Goal: Task Accomplishment & Management: Manage account settings

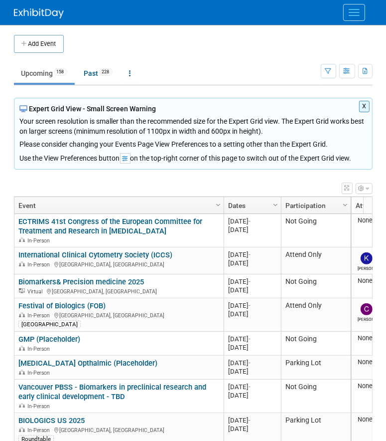
click at [354, 18] on button "Menu" at bounding box center [354, 12] width 22 height 17
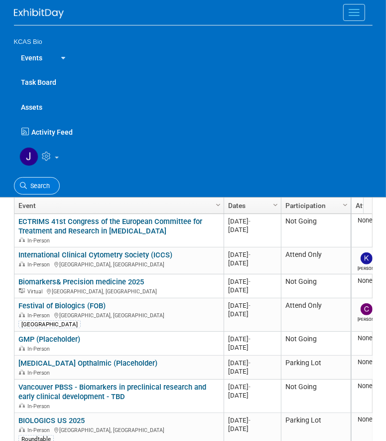
click at [44, 186] on span "Search" at bounding box center [38, 185] width 23 height 7
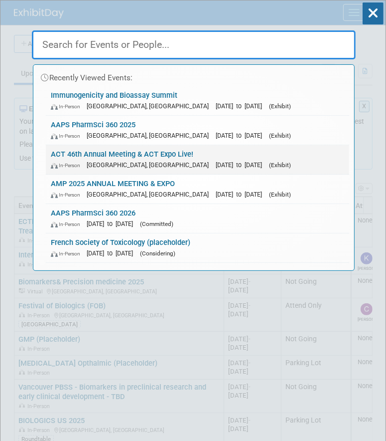
click at [78, 152] on link "ACT 46th Annual Meeting & ACT Expo Live! In-Person Phoenix, AZ Nov 16, 2025 to …" at bounding box center [198, 159] width 304 height 29
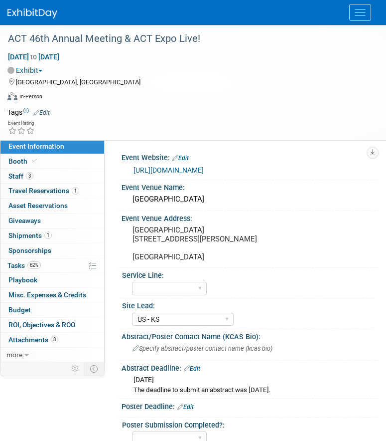
select select "US - KS"
click at [23, 186] on span "Travel Reservations 1" at bounding box center [43, 190] width 71 height 8
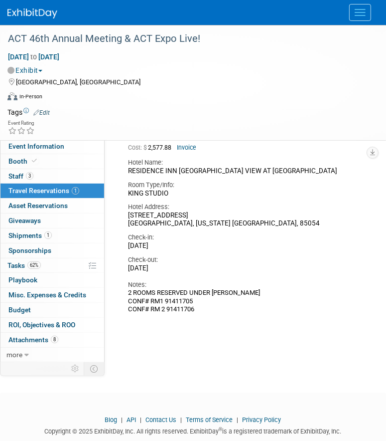
scroll to position [128, 0]
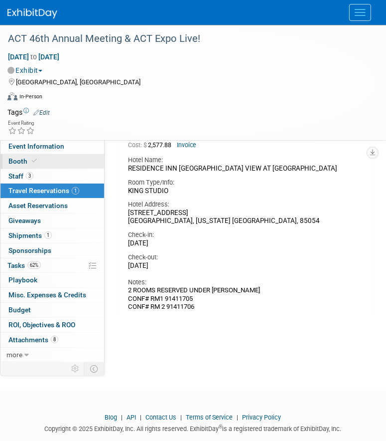
click at [15, 165] on span "Booth" at bounding box center [23, 161] width 30 height 8
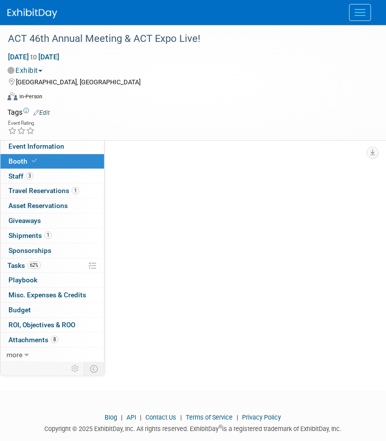
scroll to position [0, 0]
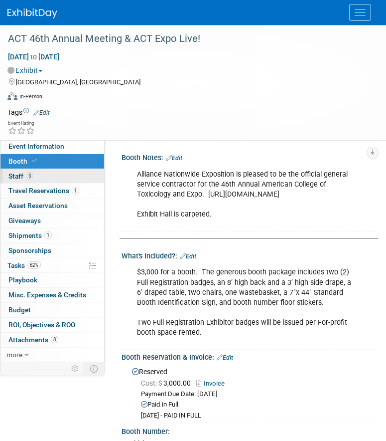
click at [15, 174] on span "Staff 3" at bounding box center [20, 176] width 25 height 8
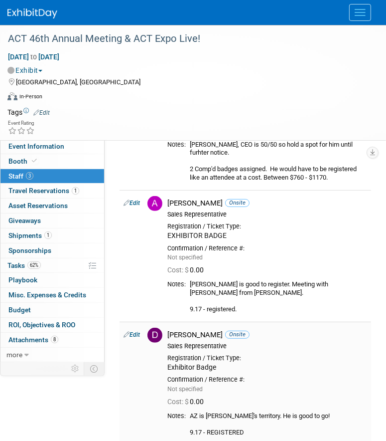
scroll to position [71, 0]
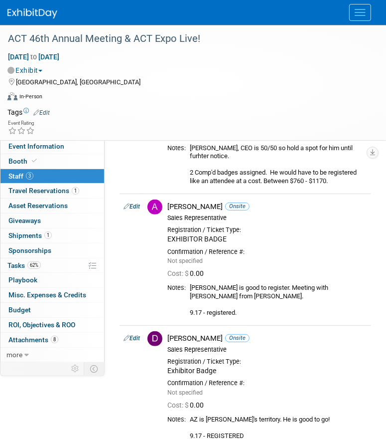
click at [360, 17] on button "Menu" at bounding box center [360, 12] width 22 height 17
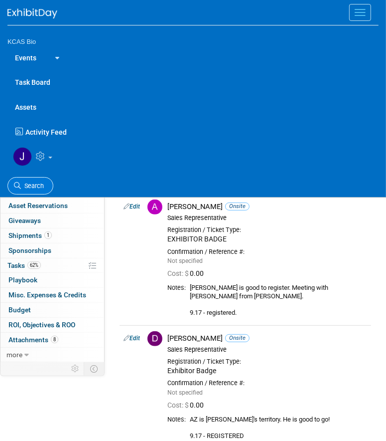
click at [42, 182] on span "Search" at bounding box center [32, 185] width 23 height 7
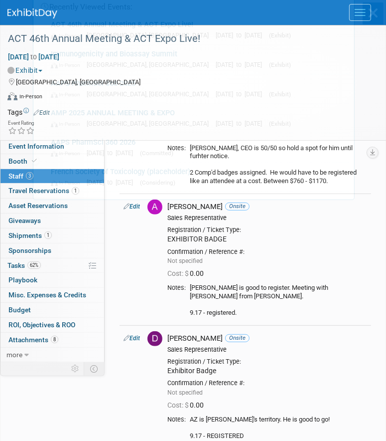
scroll to position [0, 0]
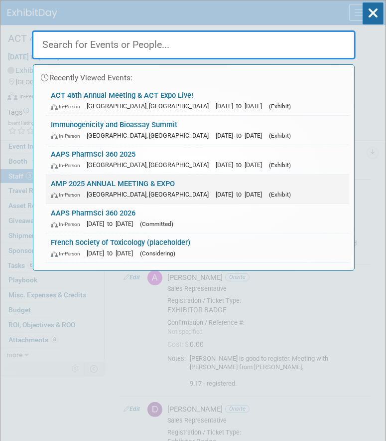
click at [89, 178] on link "AMP 2025 ANNUAL MEETING & EXPO In-Person Boston, MA Nov 11, 2025 to Nov 15, 202…" at bounding box center [198, 188] width 304 height 29
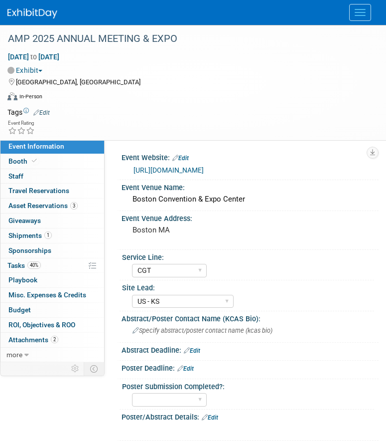
select select "CGT"
select select "US - KS"
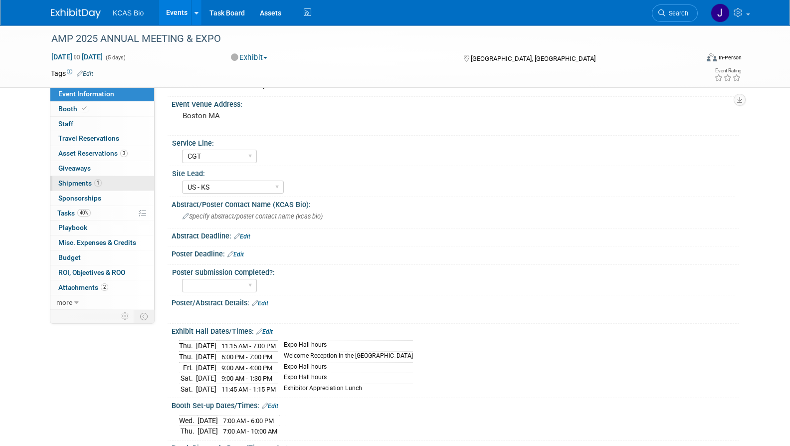
scroll to position [61, 0]
click at [103, 138] on span "Travel Reservations 0" at bounding box center [88, 138] width 61 height 8
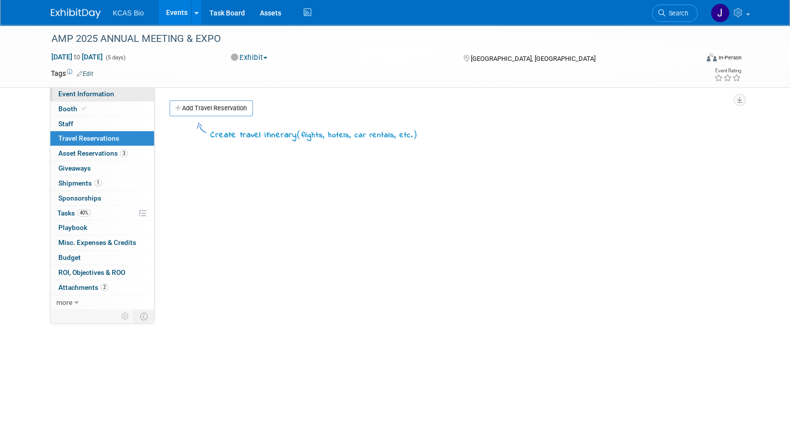
click at [74, 95] on span "Event Information" at bounding box center [86, 94] width 56 height 8
select select "CGT"
select select "US - KS"
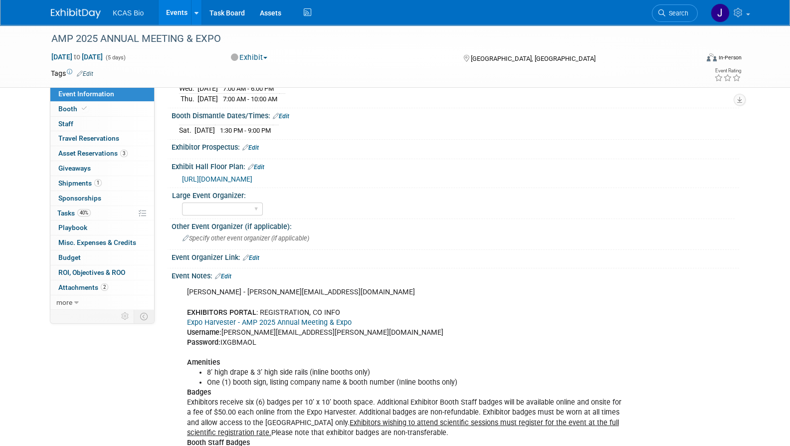
scroll to position [395, 0]
copy div "IXGBMAOL"
click at [279, 317] on link "Expo Harvester - AMP 2025 Annual Meeting & Expo" at bounding box center [269, 321] width 165 height 8
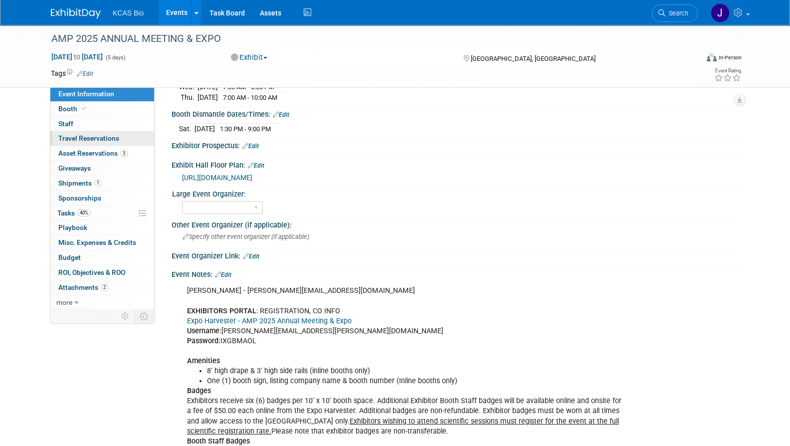
click at [89, 141] on span "Travel Reservations 0" at bounding box center [88, 138] width 61 height 8
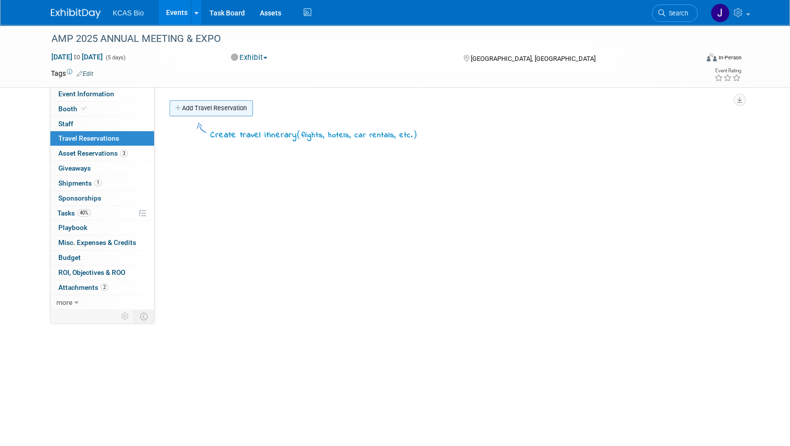
click at [188, 108] on link "Add Travel Reservation" at bounding box center [210, 108] width 83 height 16
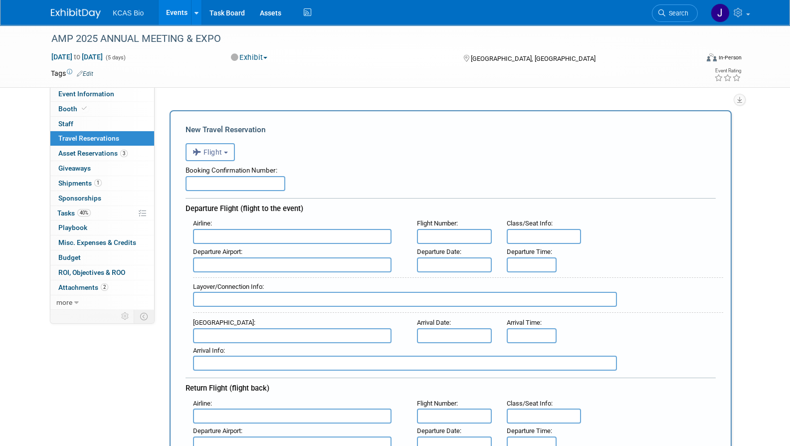
click at [225, 152] on button "Flight" at bounding box center [209, 152] width 49 height 18
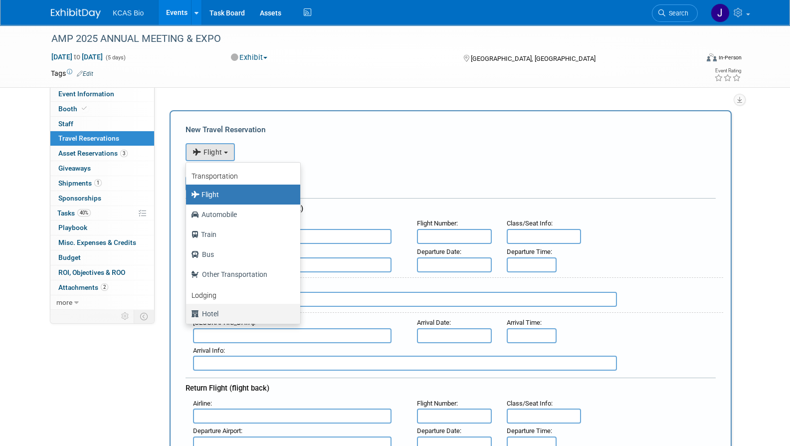
click at [210, 310] on label "Hotel" at bounding box center [240, 314] width 99 height 16
click at [187, 310] on input "Hotel" at bounding box center [184, 312] width 6 height 6
select select "6"
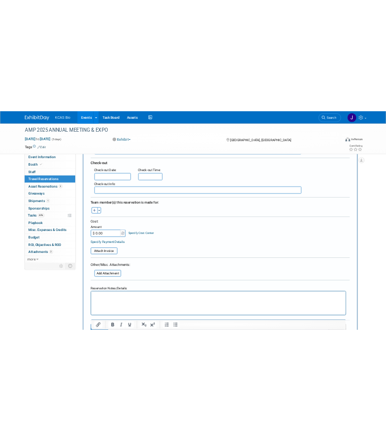
scroll to position [260, 0]
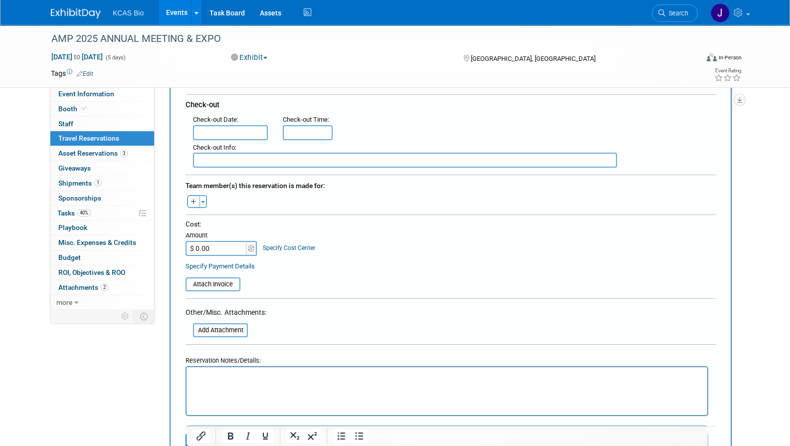
click at [282, 381] on html at bounding box center [446, 374] width 520 height 14
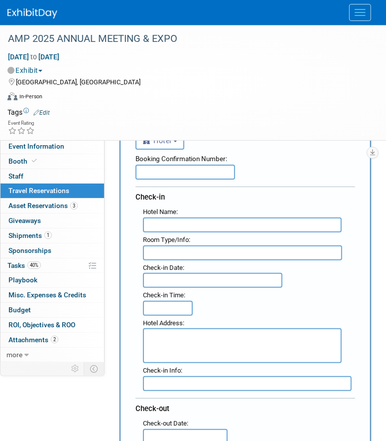
scroll to position [63, 0]
click at [171, 333] on textarea at bounding box center [242, 346] width 199 height 35
paste textarea "401-403 D Street, Boston, MA 02210"
type textarea "401-403 D Street, Boston, MA 02210"
click at [158, 222] on input "text" at bounding box center [242, 225] width 199 height 15
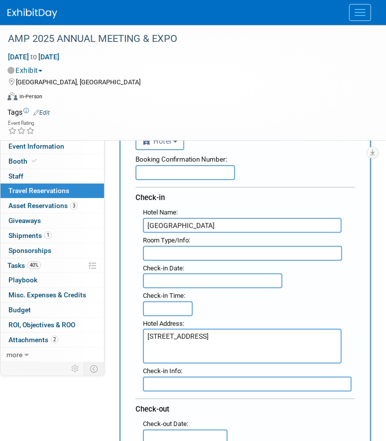
type input "Aloft Boston Seaport District"
type input "Single"
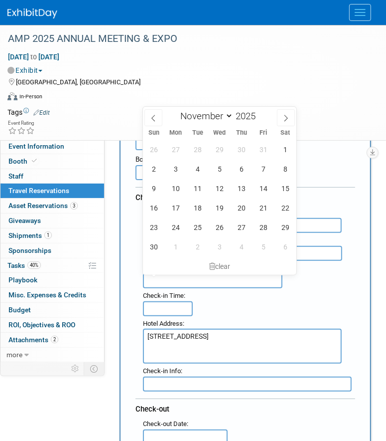
click at [181, 278] on input "text" at bounding box center [213, 280] width 140 height 15
click at [238, 189] on span "13" at bounding box center [241, 187] width 19 height 19
type input "Nov 13, 2025"
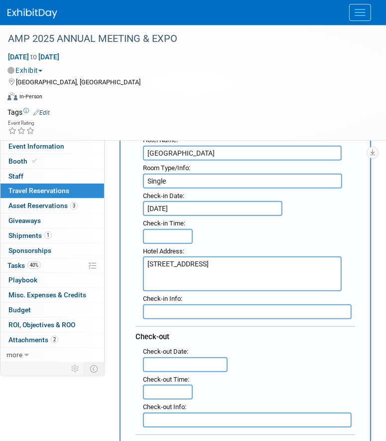
scroll to position [136, 0]
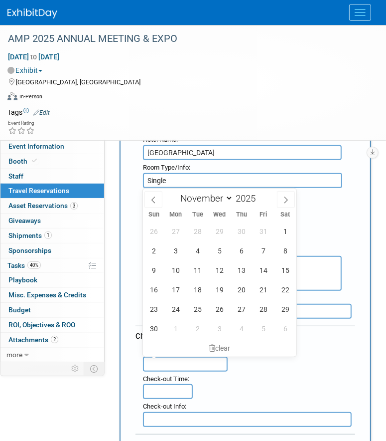
click at [172, 366] on input "text" at bounding box center [185, 363] width 85 height 15
click at [282, 271] on span "15" at bounding box center [285, 269] width 19 height 19
type input "Nov 15, 2025"
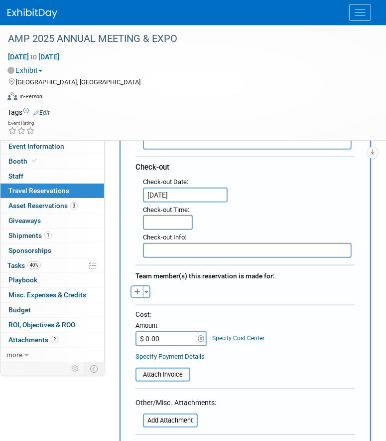
scroll to position [316, 0]
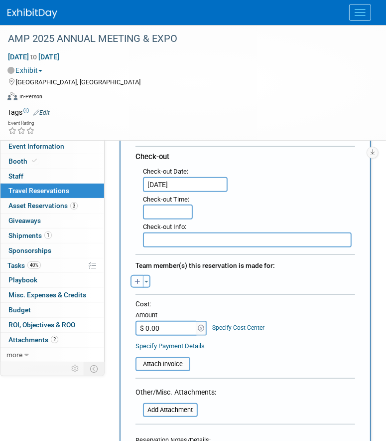
click at [139, 279] on icon "button" at bounding box center [138, 282] width 6 height 6
select select
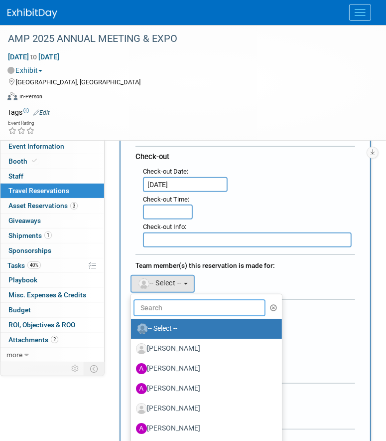
click at [151, 301] on input "text" at bounding box center [200, 307] width 132 height 17
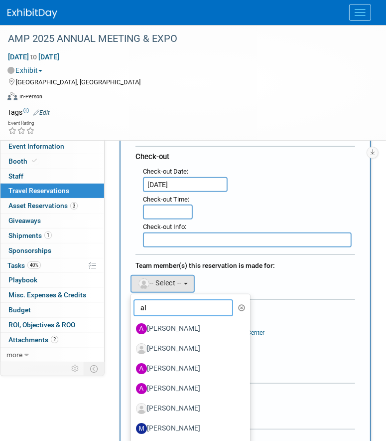
type input "al"
click at [174, 382] on label "[PERSON_NAME]" at bounding box center [188, 388] width 104 height 16
click at [133, 384] on input "[PERSON_NAME]" at bounding box center [129, 387] width 6 height 6
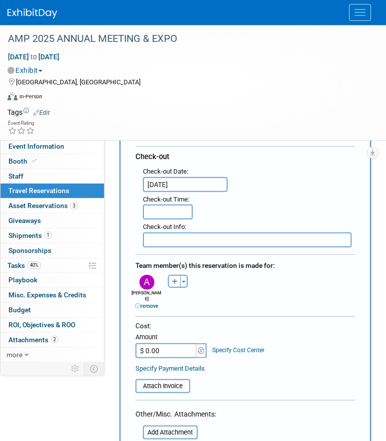
click at [157, 343] on input "$ 0.00" at bounding box center [167, 350] width 62 height 15
type input "$ 592.00"
click at [234, 370] on table "Attach Invoice" at bounding box center [246, 381] width 220 height 23
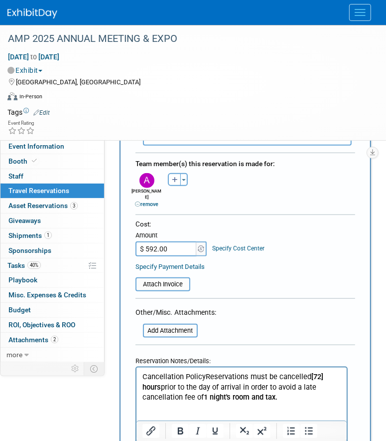
scroll to position [434, 0]
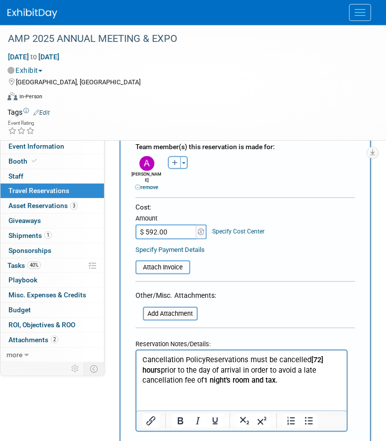
click at [293, 382] on p "Cancellation PolicyReservations must be cancelled [72] hours prior to the day o…" at bounding box center [241, 369] width 199 height 31
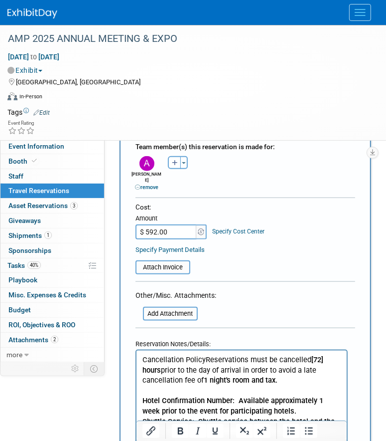
scroll to position [450, 0]
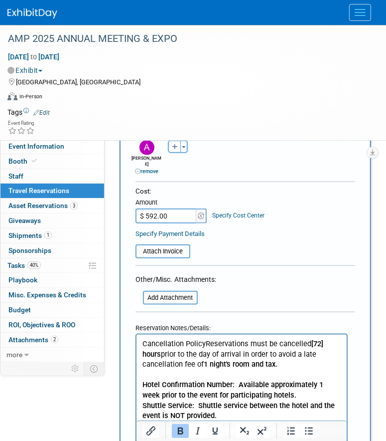
click at [242, 384] on b "Hotel Confirmation Number: Available approximately 1 week prior to the event fo…" at bounding box center [238, 399] width 192 height 40
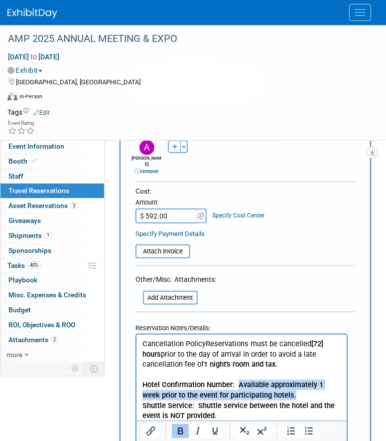
drag, startPoint x: 238, startPoint y: 382, endPoint x: 279, endPoint y: 394, distance: 42.5
click at [279, 394] on p "Hotel Confirmation Number: Available approximately 1 week prior to the event fo…" at bounding box center [241, 404] width 199 height 51
click at [183, 433] on icon "Bold" at bounding box center [180, 431] width 12 height 12
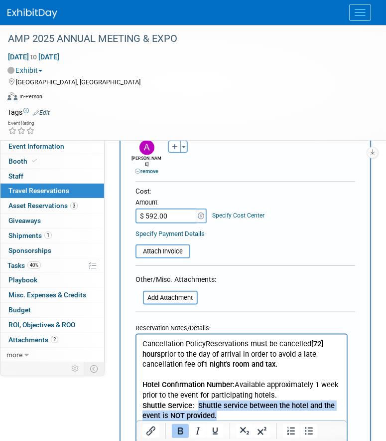
drag, startPoint x: 197, startPoint y: 405, endPoint x: 222, endPoint y: 412, distance: 25.9
click at [222, 412] on p "Hotel Confirmation Number: Available approximately 1 week prior to the event fo…" at bounding box center [241, 404] width 199 height 51
click at [179, 433] on icon "Bold" at bounding box center [180, 431] width 12 height 12
click at [249, 414] on p "Hotel Confirmation Number: Available approximately 1 week prior to the event fo…" at bounding box center [241, 404] width 199 height 51
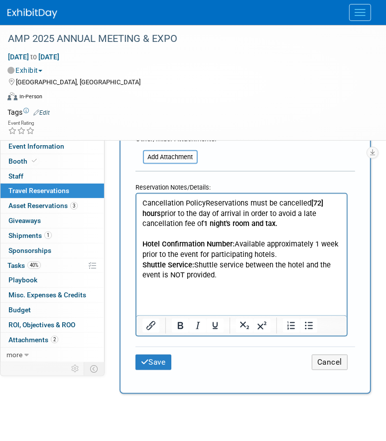
scroll to position [611, 0]
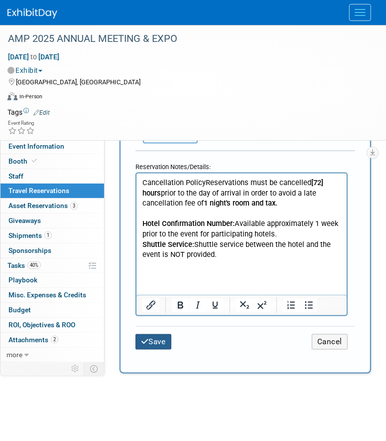
click at [159, 334] on button "Save" at bounding box center [154, 341] width 36 height 15
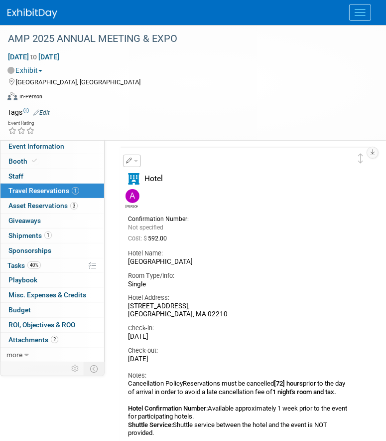
scroll to position [0, 0]
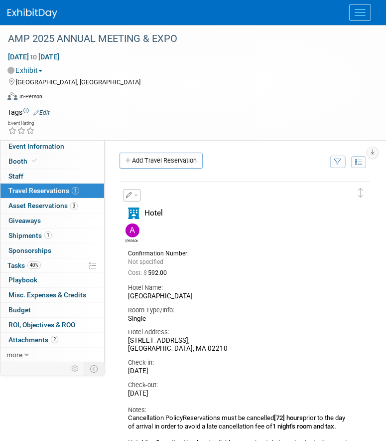
click at [140, 197] on button "button" at bounding box center [132, 195] width 18 height 12
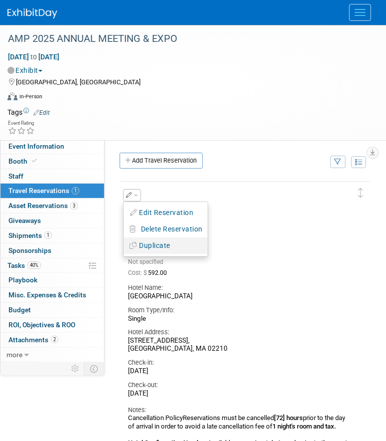
click at [156, 245] on button "Duplicate" at bounding box center [166, 245] width 84 height 14
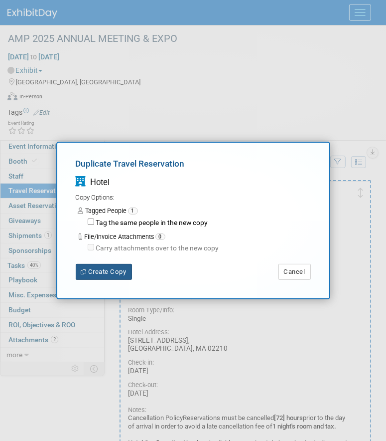
click at [117, 275] on button "Create Copy" at bounding box center [104, 272] width 56 height 16
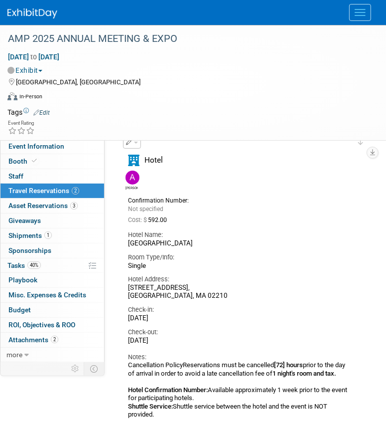
scroll to position [52, 0]
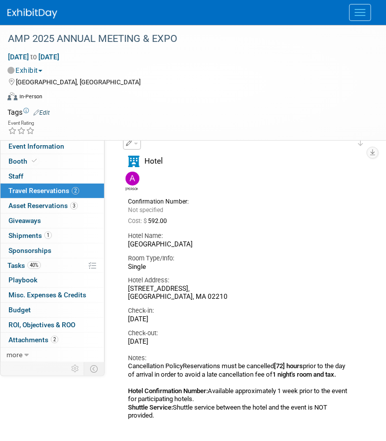
click at [174, 316] on div "Thu. Nov 13, 2025" at bounding box center [238, 319] width 220 height 8
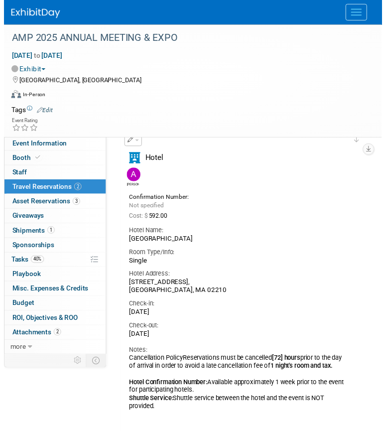
scroll to position [0, 0]
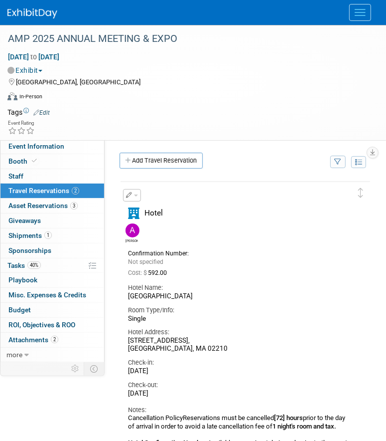
click at [137, 193] on button "button" at bounding box center [132, 195] width 18 height 12
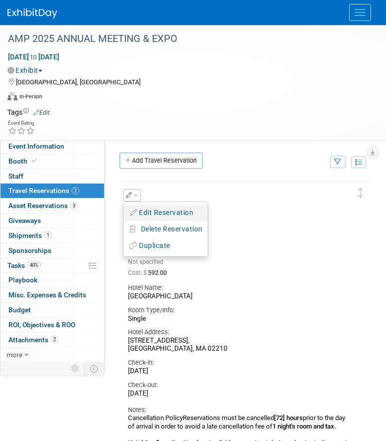
click at [153, 209] on button "Edit Reservation" at bounding box center [166, 212] width 84 height 14
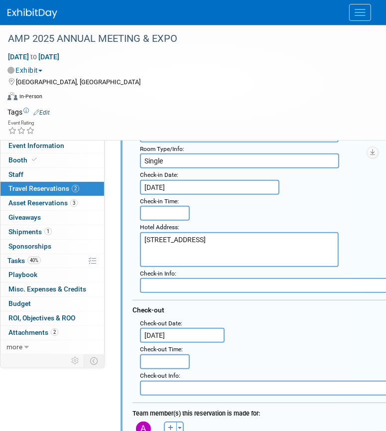
scroll to position [150, 0]
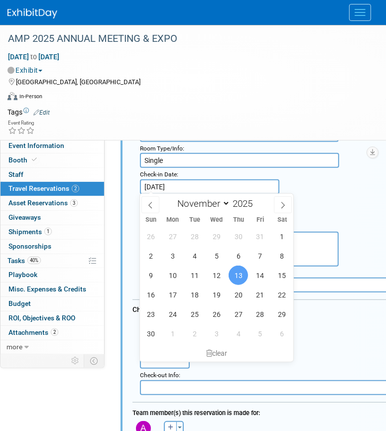
click at [188, 181] on input "Nov 13, 2025" at bounding box center [210, 186] width 140 height 15
click at [217, 277] on span "12" at bounding box center [216, 275] width 19 height 19
type input "Nov 12, 2025"
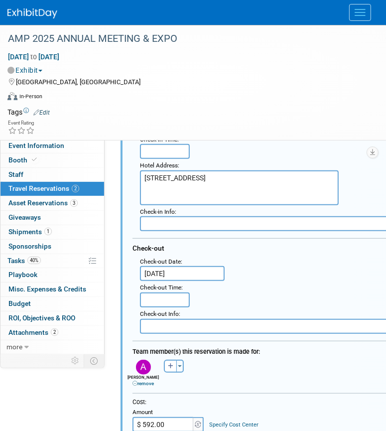
scroll to position [213, 0]
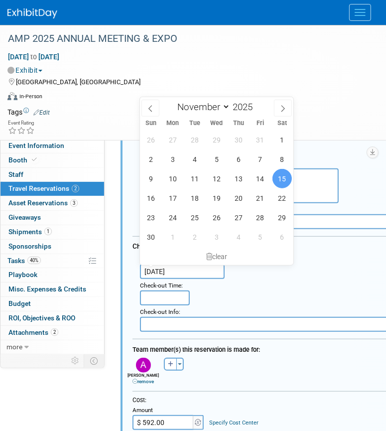
click at [207, 267] on input "Nov 15, 2025" at bounding box center [182, 271] width 85 height 15
click at [261, 177] on span "14" at bounding box center [260, 178] width 19 height 19
type input "Nov 14, 2025"
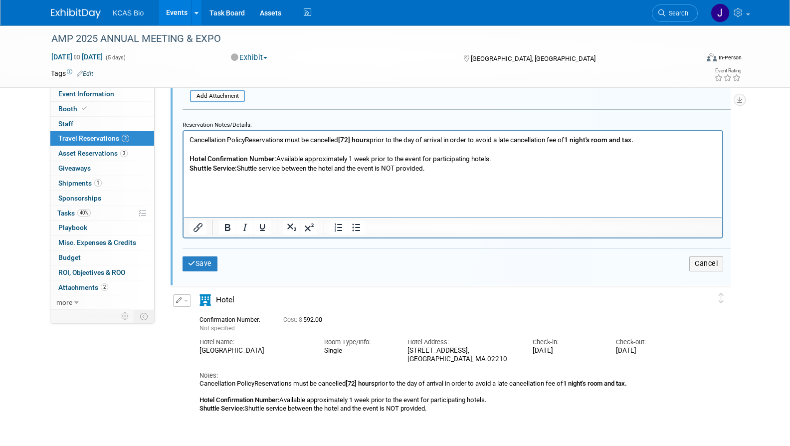
scroll to position [581, 0]
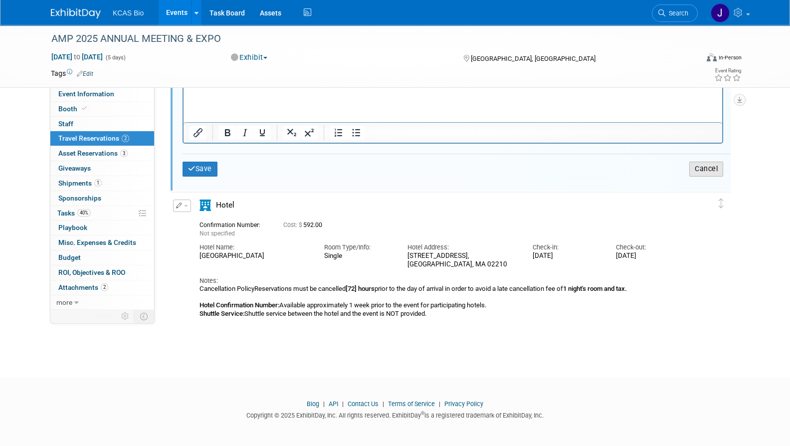
click at [386, 163] on button "Cancel" at bounding box center [706, 169] width 34 height 14
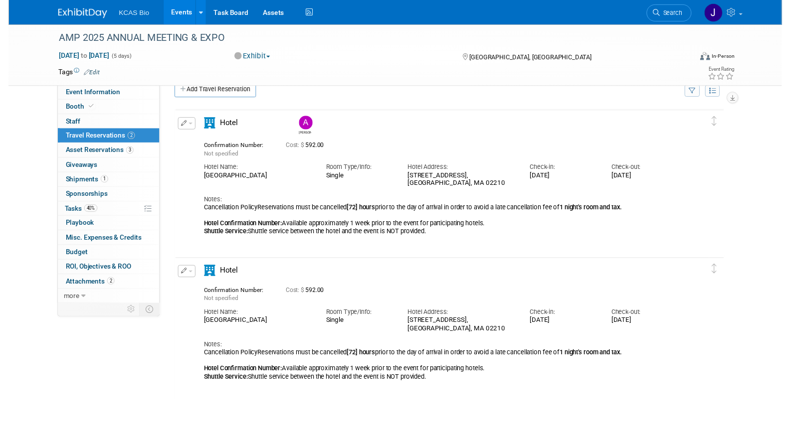
scroll to position [15, 0]
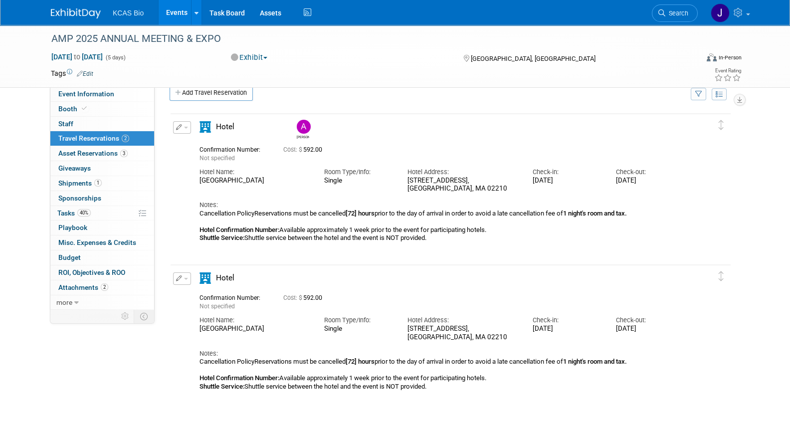
click at [188, 274] on button "button" at bounding box center [182, 278] width 18 height 12
click at [202, 292] on button "Edit Reservation" at bounding box center [215, 296] width 84 height 14
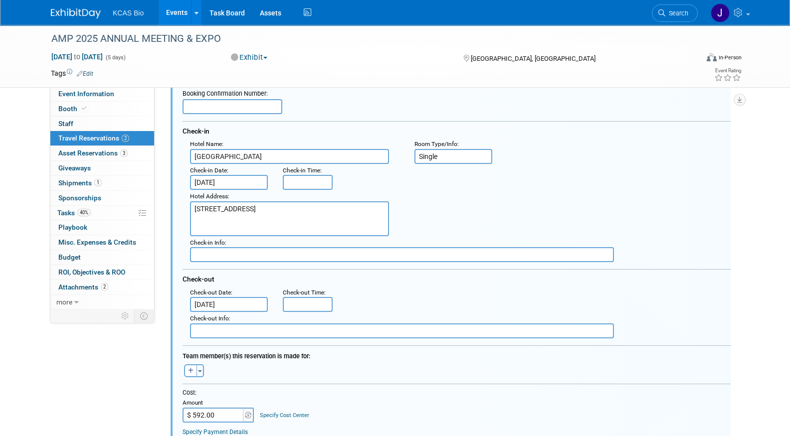
scroll to position [221, 0]
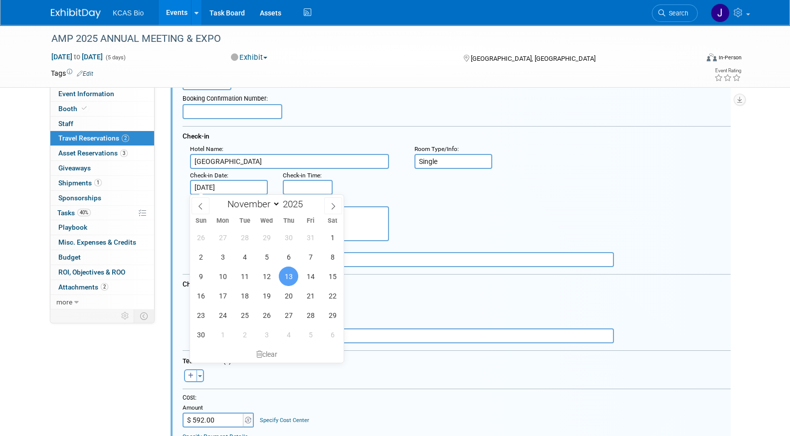
click at [255, 183] on input "Nov 13, 2025" at bounding box center [229, 187] width 78 height 15
click at [271, 277] on span "12" at bounding box center [266, 276] width 19 height 19
type input "Nov 12, 2025"
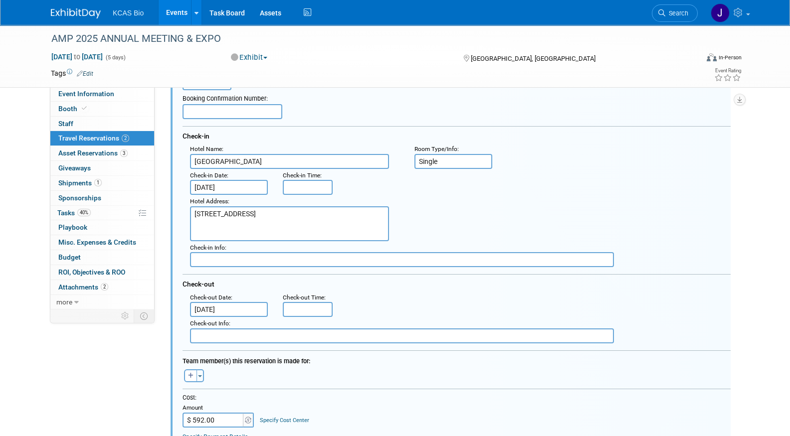
click at [251, 307] on input "Nov 15, 2025" at bounding box center [229, 309] width 78 height 15
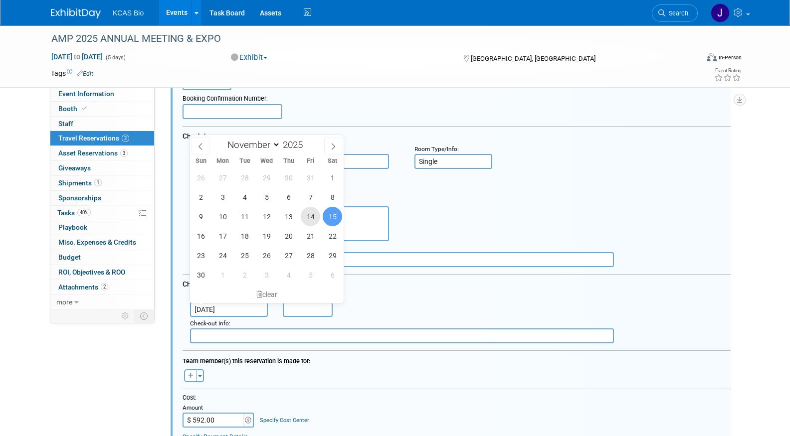
click at [312, 220] on span "14" at bounding box center [310, 216] width 19 height 19
type input "Nov 14, 2025"
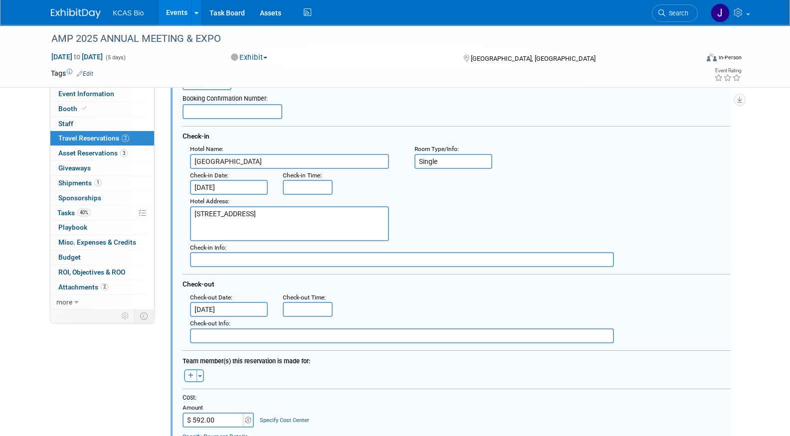
click at [189, 373] on icon "button" at bounding box center [190, 376] width 5 height 6
select select
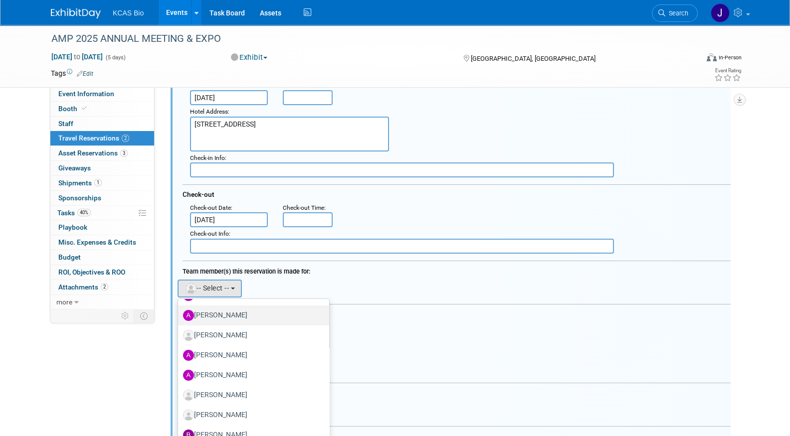
scroll to position [78, 0]
click at [231, 391] on label "[PERSON_NAME]" at bounding box center [251, 395] width 136 height 16
click at [179, 391] on input "[PERSON_NAME]" at bounding box center [176, 394] width 6 height 6
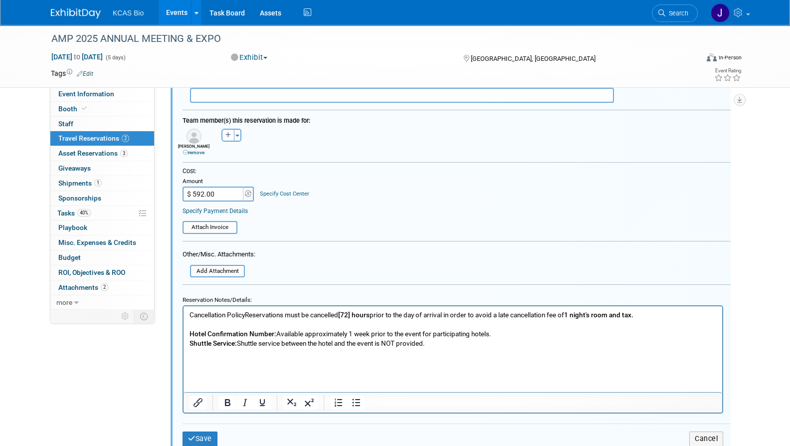
scroll to position [464, 0]
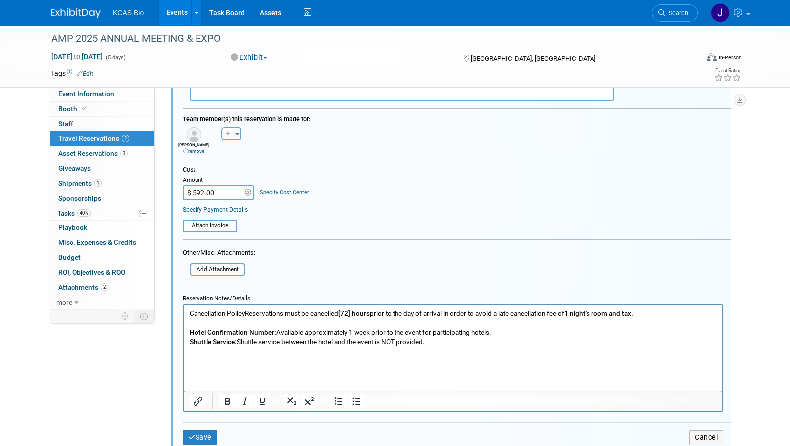
click at [386, 349] on p "Cancellation PolicyReservations must be cancelled [72] hours prior to the day o…" at bounding box center [452, 337] width 527 height 57
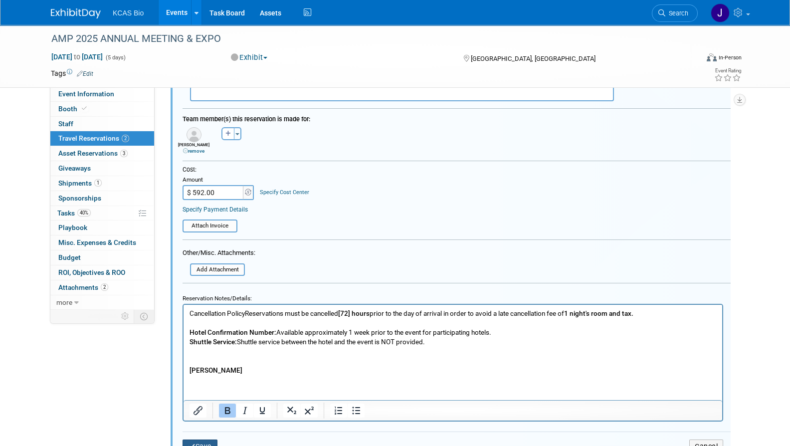
click at [211, 439] on button "Save" at bounding box center [199, 446] width 35 height 14
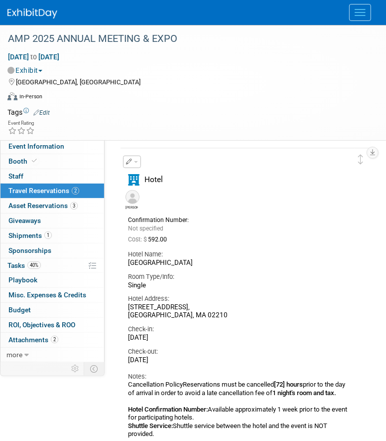
scroll to position [342, 0]
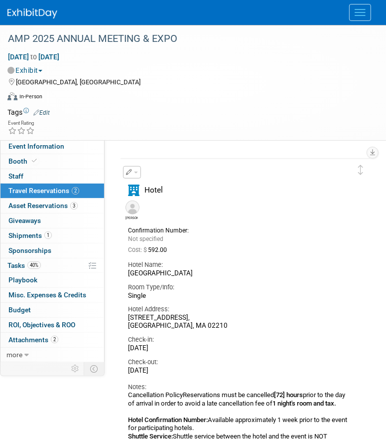
click at [138, 172] on button "button" at bounding box center [132, 172] width 18 height 12
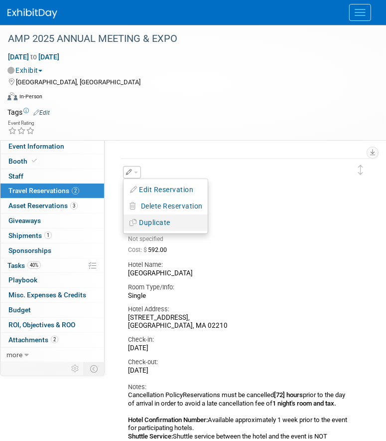
click at [148, 217] on button "Duplicate" at bounding box center [166, 222] width 84 height 14
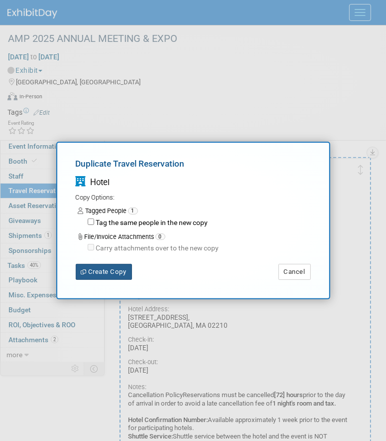
click at [120, 271] on button "Create Copy" at bounding box center [104, 272] width 56 height 16
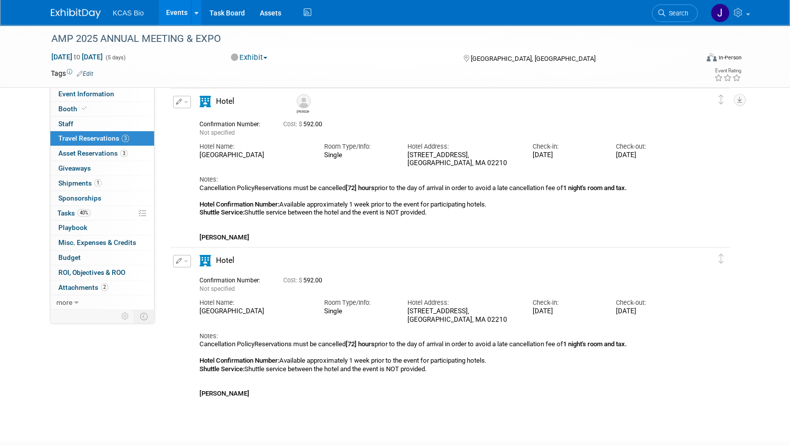
scroll to position [192, 0]
click at [185, 257] on button "button" at bounding box center [182, 260] width 18 height 12
click at [200, 273] on button "Edit Reservation" at bounding box center [215, 278] width 84 height 14
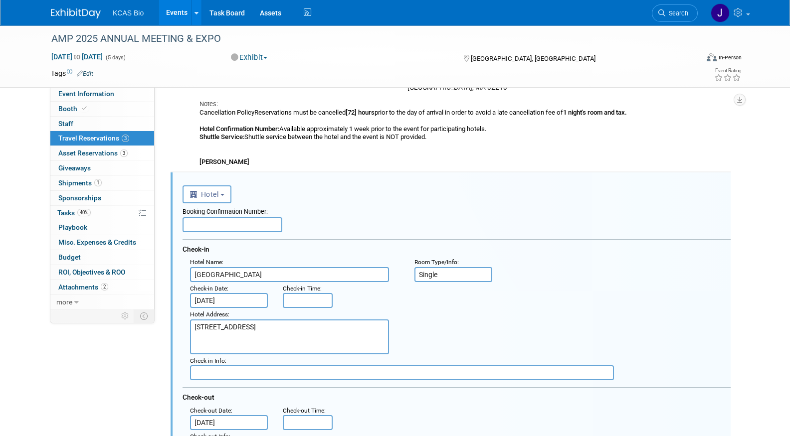
scroll to position [326, 0]
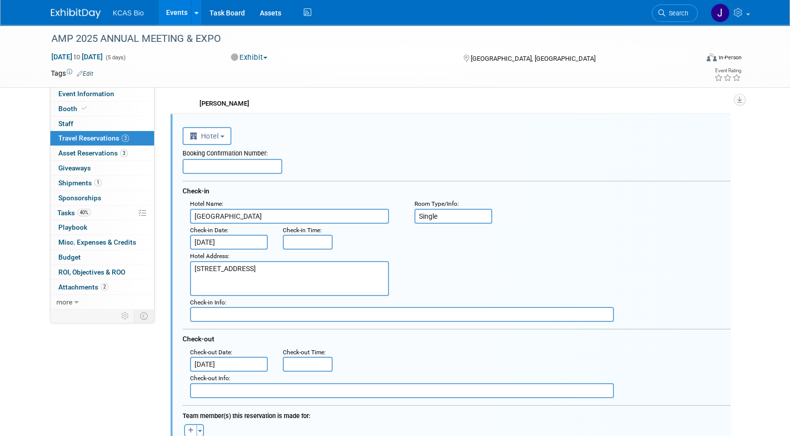
click at [233, 239] on input "Nov 12, 2025" at bounding box center [229, 242] width 78 height 15
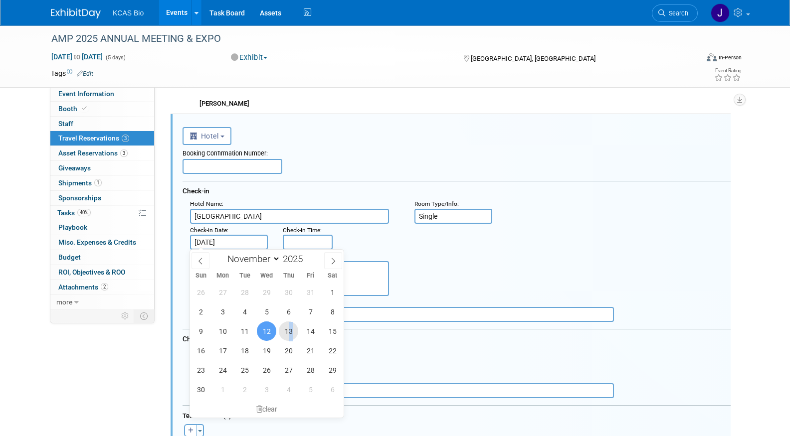
drag, startPoint x: 285, startPoint y: 323, endPoint x: 290, endPoint y: 329, distance: 7.8
click at [290, 329] on span "13" at bounding box center [288, 331] width 19 height 19
type input "Nov 13, 2025"
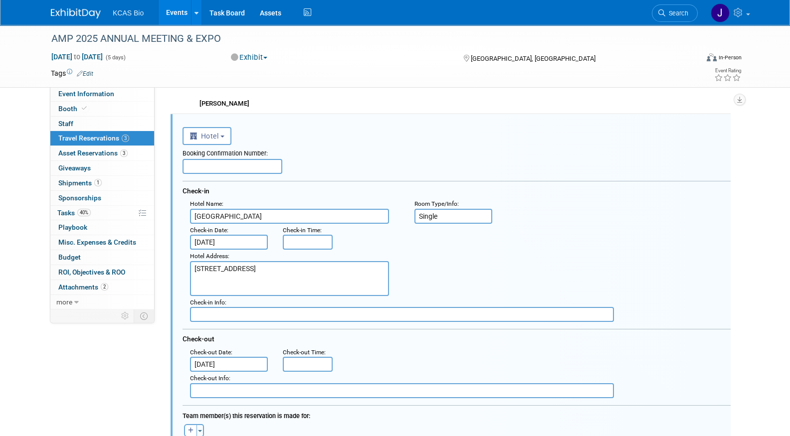
click at [249, 362] on input "Nov 14, 2025" at bounding box center [229, 364] width 78 height 15
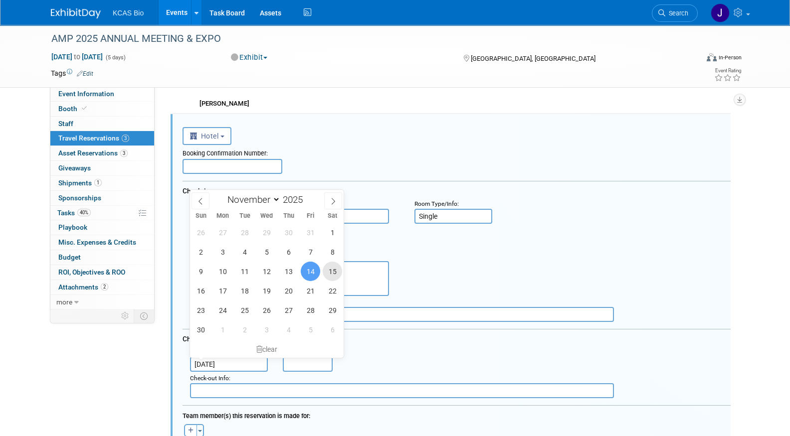
click at [328, 270] on span "15" at bounding box center [332, 271] width 19 height 19
type input "Nov 15, 2025"
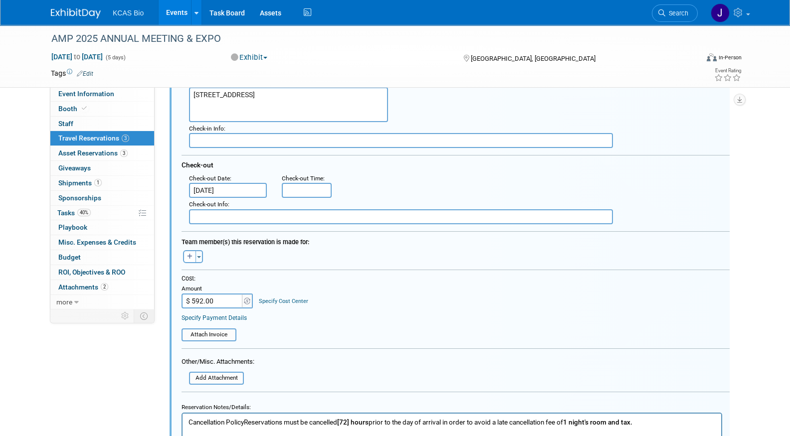
scroll to position [515, 1]
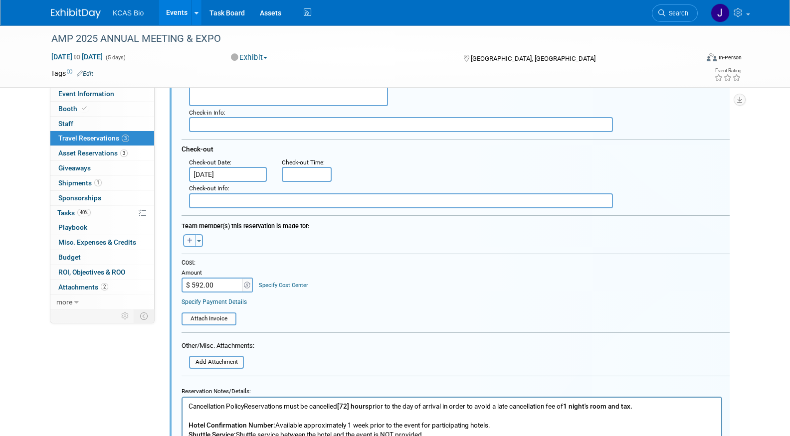
click at [192, 237] on button "button" at bounding box center [189, 240] width 13 height 13
select select
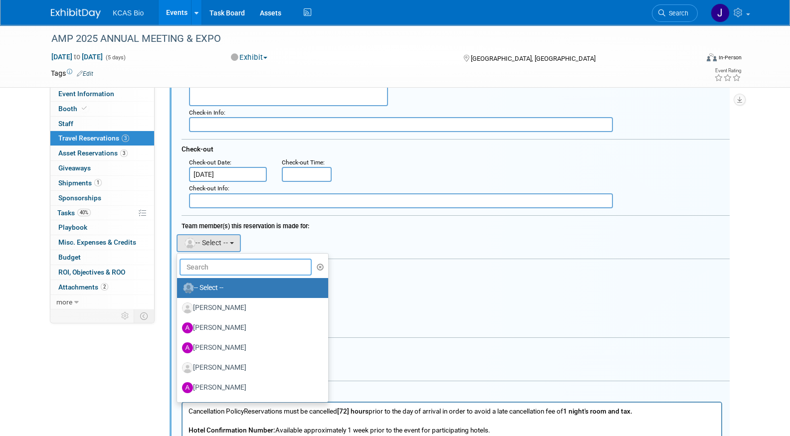
click at [205, 261] on input "text" at bounding box center [245, 267] width 132 height 17
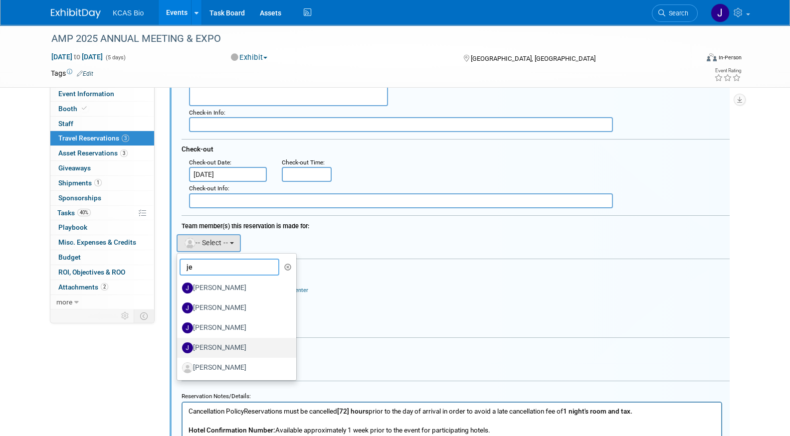
type input "je"
click at [228, 345] on label "[PERSON_NAME]" at bounding box center [234, 348] width 104 height 16
click at [178, 345] on input "[PERSON_NAME]" at bounding box center [175, 346] width 6 height 6
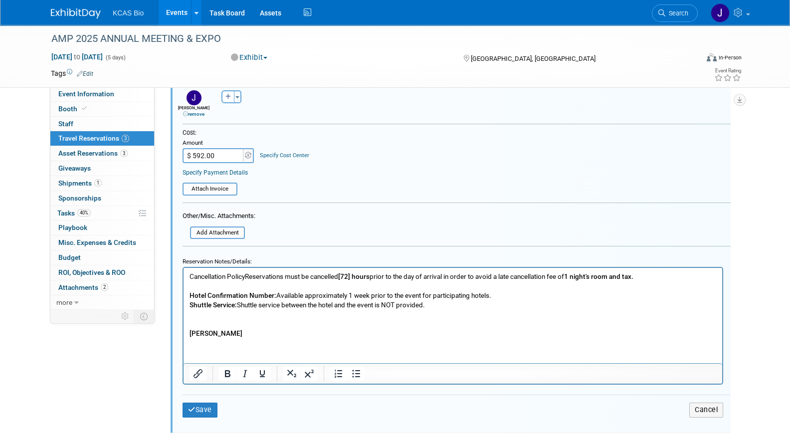
scroll to position [661, 0]
drag, startPoint x: 235, startPoint y: 336, endPoint x: 178, endPoint y: 334, distance: 57.4
click at [183, 334] on html "Cancellation PolicyReservations must be cancelled [72] hours prior to the day o…" at bounding box center [452, 301] width 538 height 70
click at [206, 412] on button "Save" at bounding box center [199, 408] width 35 height 14
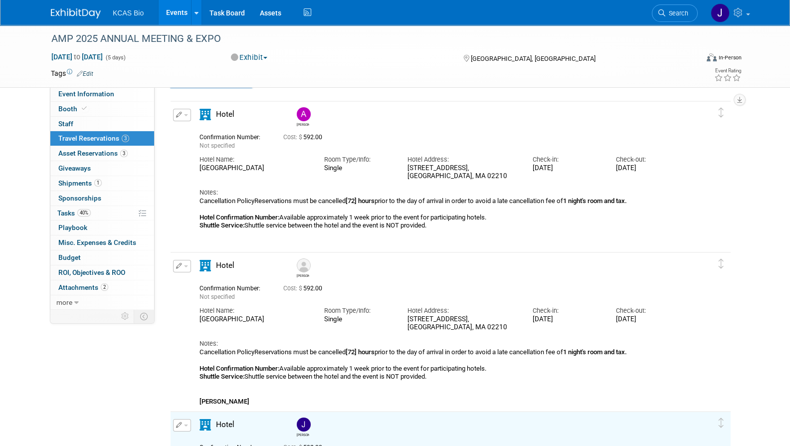
scroll to position [0, 0]
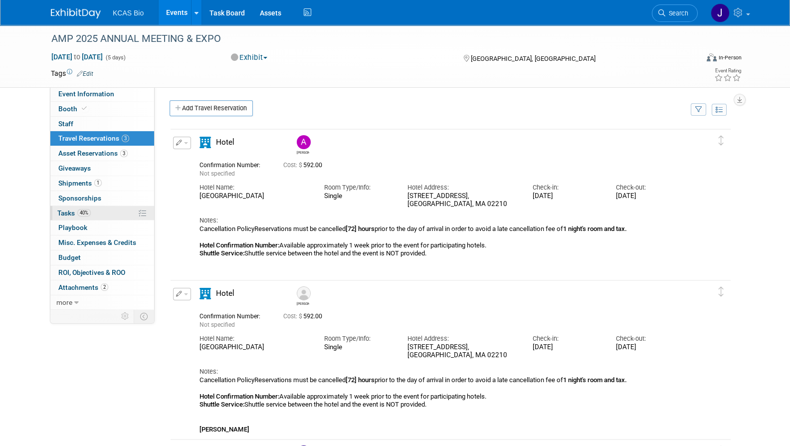
click at [66, 214] on span "Tasks 40%" at bounding box center [73, 213] width 33 height 8
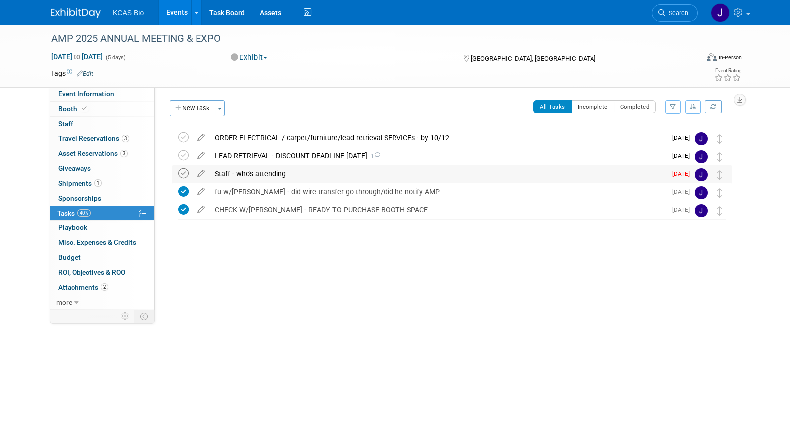
click at [184, 174] on icon at bounding box center [183, 173] width 10 height 10
click at [198, 107] on button "New Task" at bounding box center [192, 108] width 46 height 16
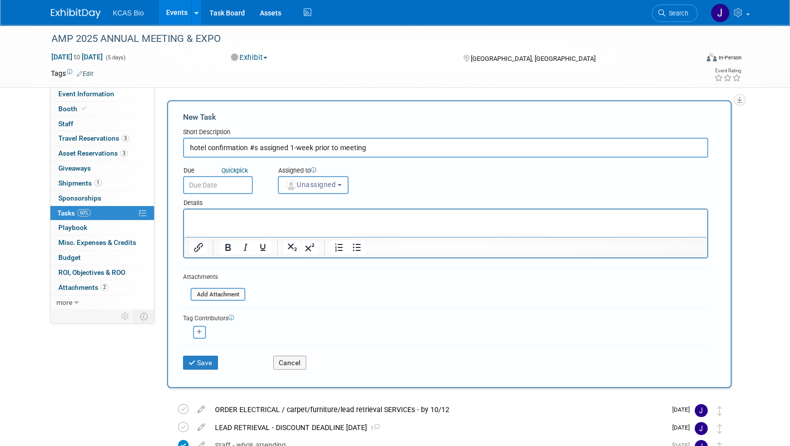
type input "hotel confirmation #s assigned 1-week prior to meeting"
click at [207, 186] on input "text" at bounding box center [218, 185] width 70 height 18
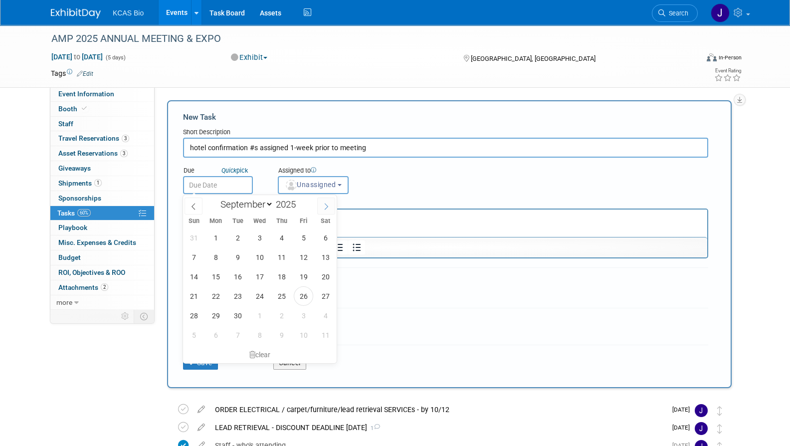
click at [328, 210] on span at bounding box center [326, 205] width 18 height 17
select select "10"
click at [239, 260] on span "4" at bounding box center [237, 256] width 19 height 19
type input "Nov 4, 2025"
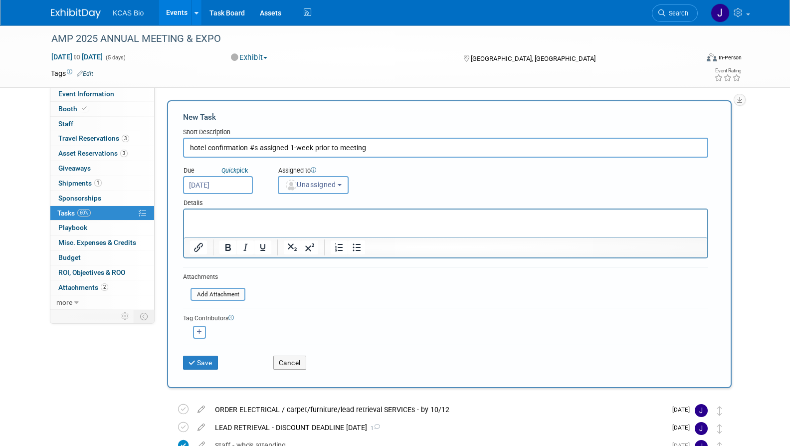
click at [329, 189] on button "Unassigned" at bounding box center [313, 185] width 71 height 18
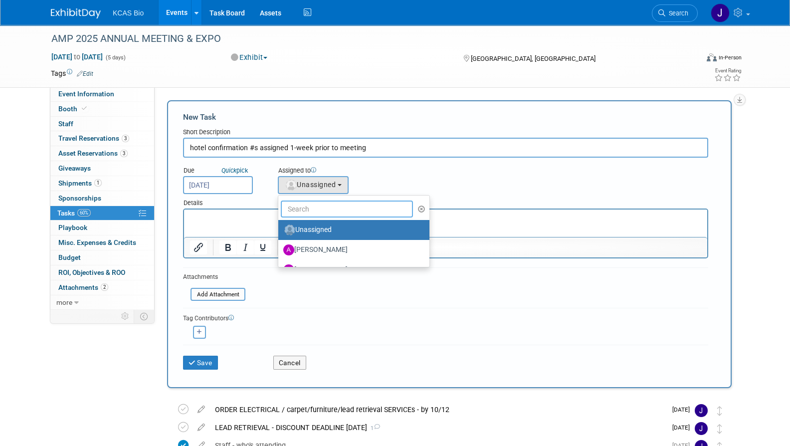
click at [319, 210] on input "text" at bounding box center [347, 208] width 132 height 17
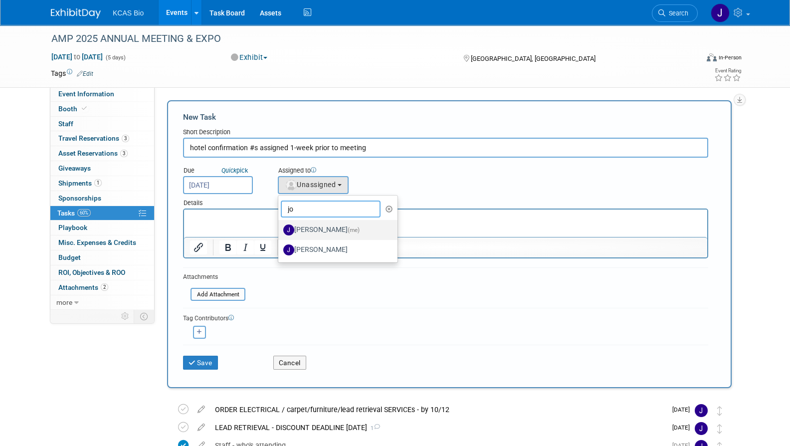
type input "jo"
click at [322, 226] on label "Jocelyn King (me)" at bounding box center [335, 230] width 104 height 16
click at [280, 226] on input "Jocelyn King (me)" at bounding box center [276, 228] width 6 height 6
select select "7758eddb-9d73-4c20-afa0-27b332c1c338"
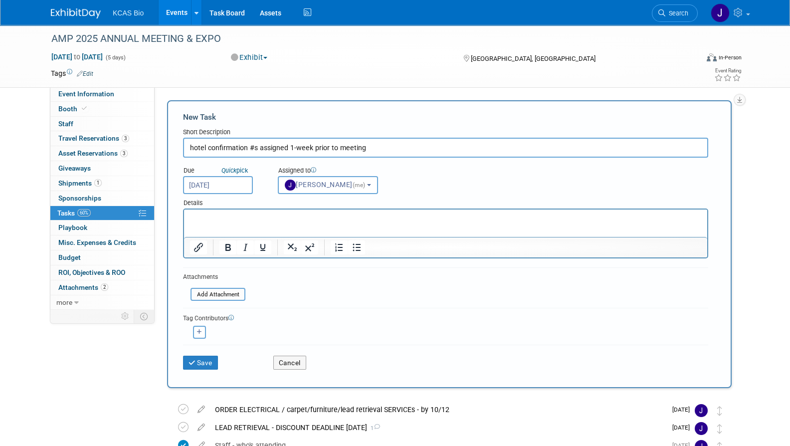
click at [242, 220] on p "Rich Text Area. Press ALT-0 for help." at bounding box center [445, 218] width 511 height 10
click at [297, 218] on p "confirmation emails in AMP 2025 folder" at bounding box center [445, 218] width 511 height 10
click at [216, 356] on button "Save" at bounding box center [200, 362] width 35 height 14
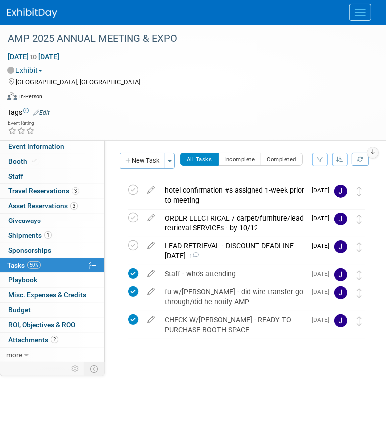
click at [360, 6] on button "Menu" at bounding box center [360, 12] width 22 height 17
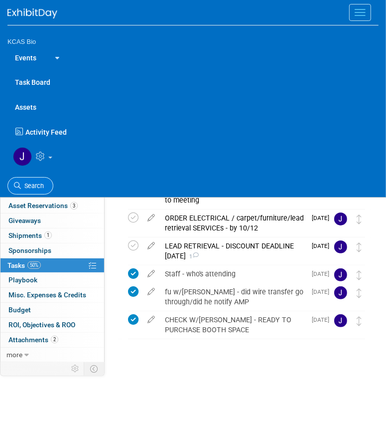
click at [44, 182] on link "Search" at bounding box center [30, 185] width 46 height 17
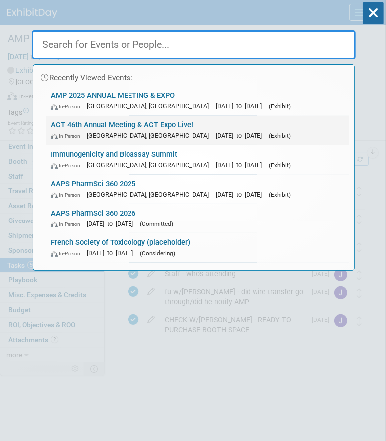
click at [94, 126] on link "ACT 46th Annual Meeting & ACT Expo Live! In-Person Phoenix, AZ Nov 16, 2025 to …" at bounding box center [198, 130] width 304 height 29
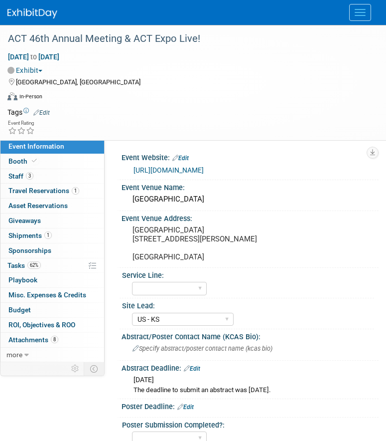
select select "US - KS"
click at [22, 178] on span "Staff 3" at bounding box center [20, 176] width 25 height 8
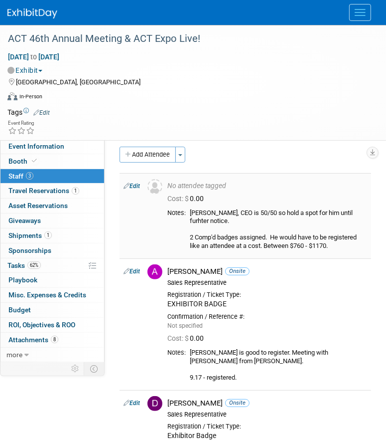
scroll to position [4, 0]
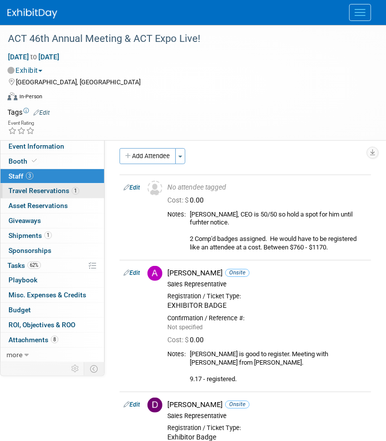
click at [34, 191] on span "Travel Reservations 1" at bounding box center [43, 190] width 71 height 8
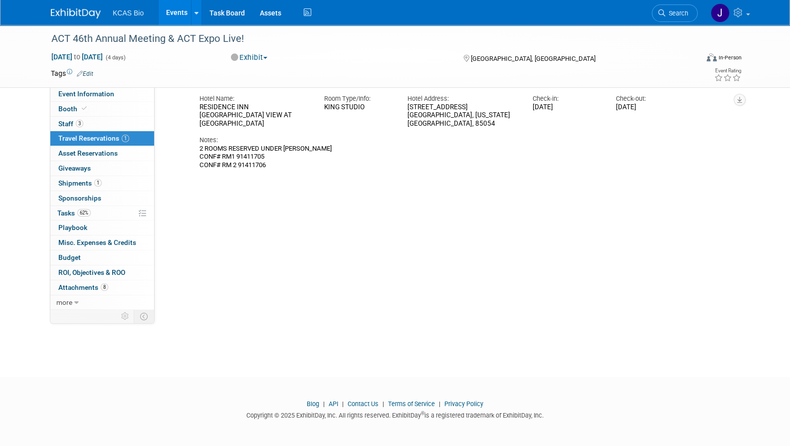
scroll to position [0, 0]
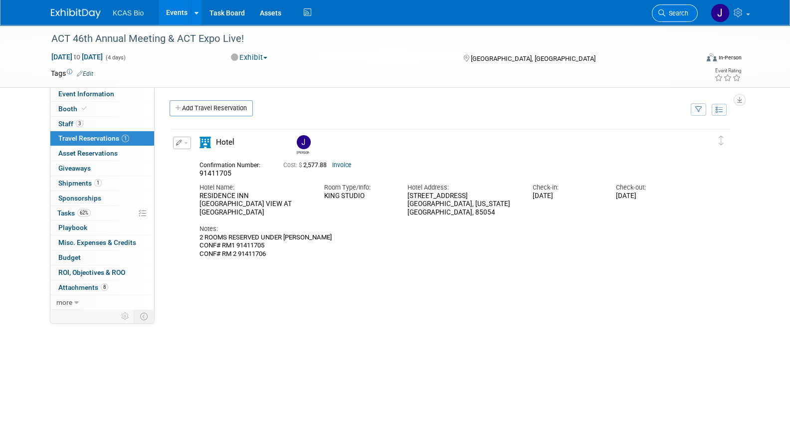
click at [386, 14] on span "Search" at bounding box center [676, 12] width 23 height 7
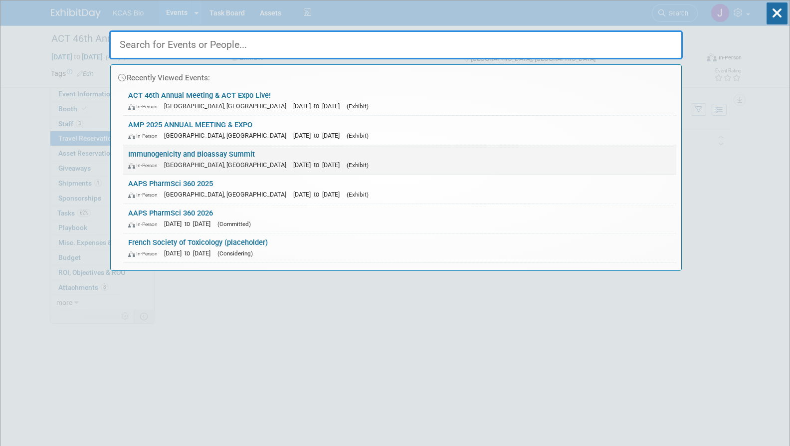
click at [230, 148] on link "Immunogenicity and Bioassay Summit In-Person Alexandria, VA Oct 7, 2025 to Oct …" at bounding box center [399, 159] width 553 height 29
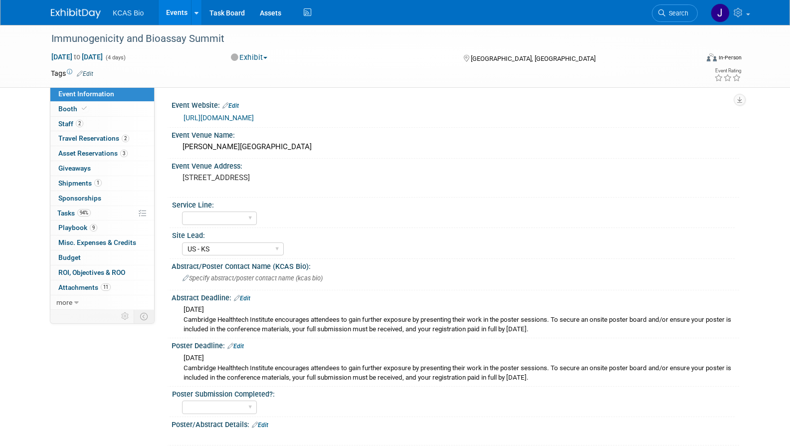
select select "US - KS"
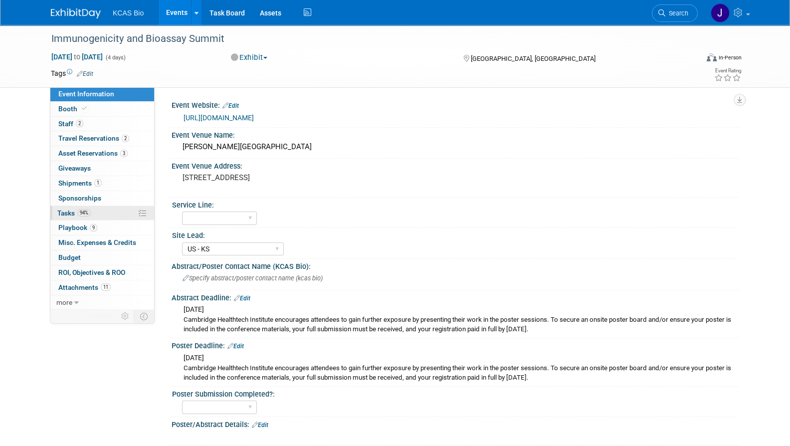
click at [65, 209] on span "Tasks 94%" at bounding box center [73, 213] width 33 height 8
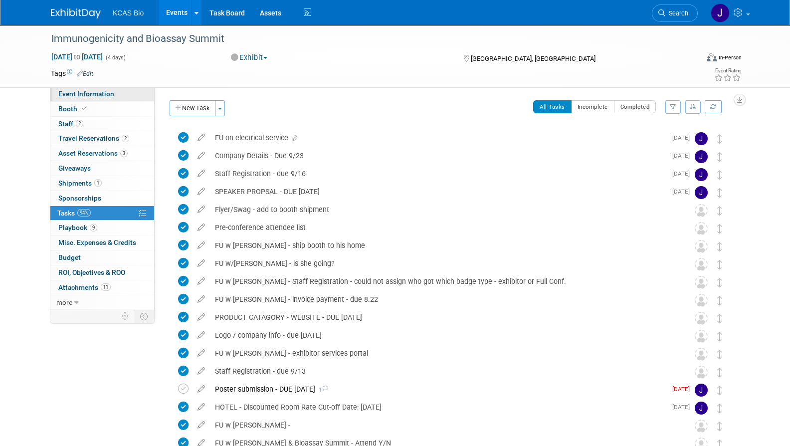
click at [92, 94] on span "Event Information" at bounding box center [86, 94] width 56 height 8
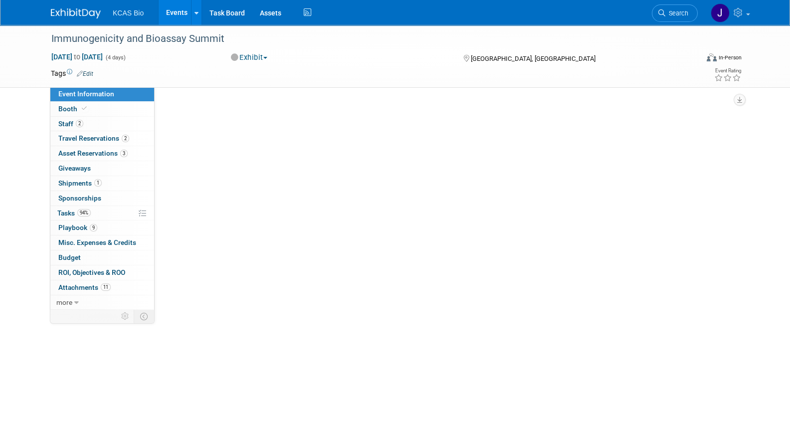
select select "US - KS"
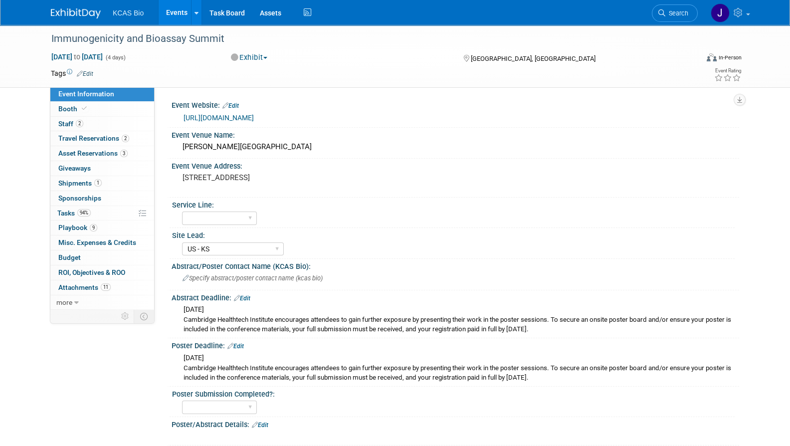
click at [230, 202] on div "Service Line:" at bounding box center [453, 203] width 562 height 12
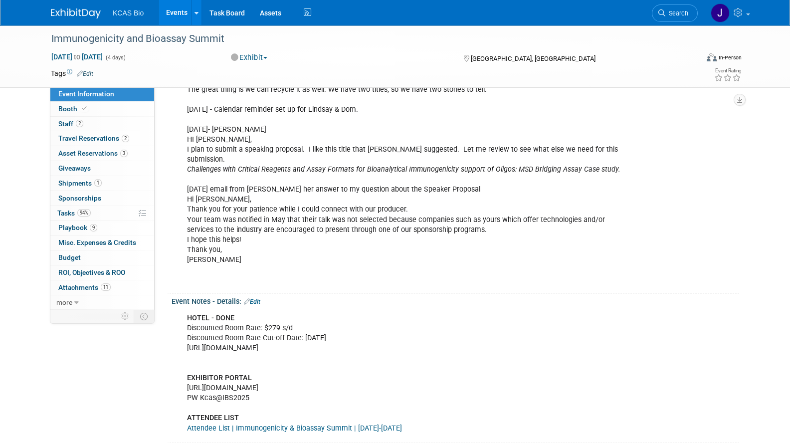
scroll to position [823, 0]
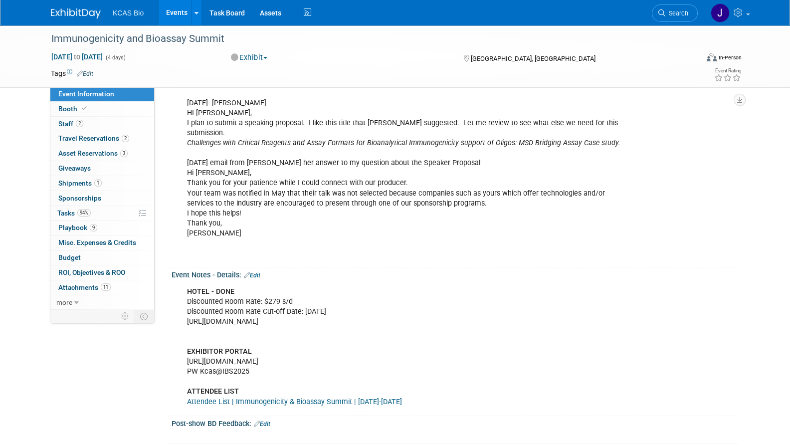
click at [259, 272] on link "Edit" at bounding box center [252, 275] width 16 height 7
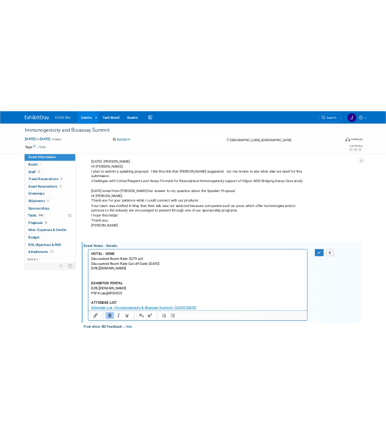
scroll to position [0, 0]
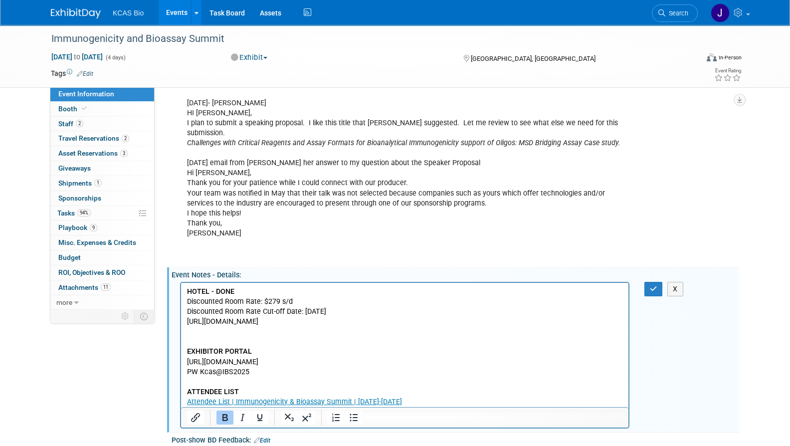
click at [437, 397] on p "HOTEL - DONE Discounted Room Rate: $279 s/d Discounted Room Rate Cut-off Date: …" at bounding box center [405, 346] width 436 height 120
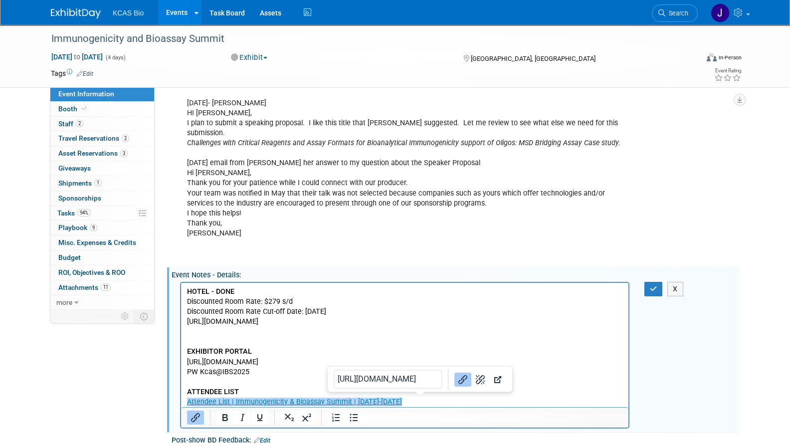
click at [437, 397] on p "HOTEL - DONE Discounted Room Rate: $279 s/d Discounted Room Rate Cut-off Date: …" at bounding box center [405, 346] width 436 height 120
click at [433, 400] on p "HOTEL - DONE Discounted Room Rate: $279 s/d Discounted Room Rate Cut-off Date: …" at bounding box center [405, 346] width 436 height 120
click at [533, 368] on p "HOTEL - DONE Discounted Room Rate: $279 s/d Discounted Room Rate Cut-off Date: …" at bounding box center [405, 346] width 436 height 120
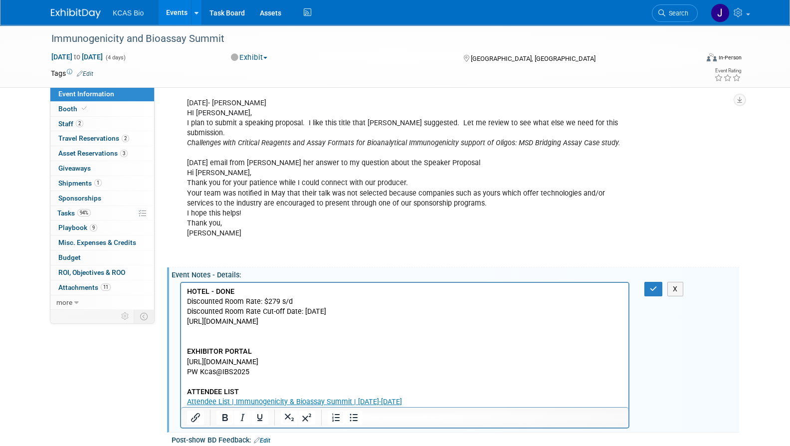
click at [452, 393] on p "HOTEL - DONE Discounted Room Rate: $279 s/d Discounted Room Rate Cut-off Date: …" at bounding box center [405, 346] width 436 height 120
click at [450, 397] on p "HOTEL - DONE Discounted Room Rate: $279 s/d Discounted Room Rate Cut-off Date: …" at bounding box center [405, 346] width 436 height 120
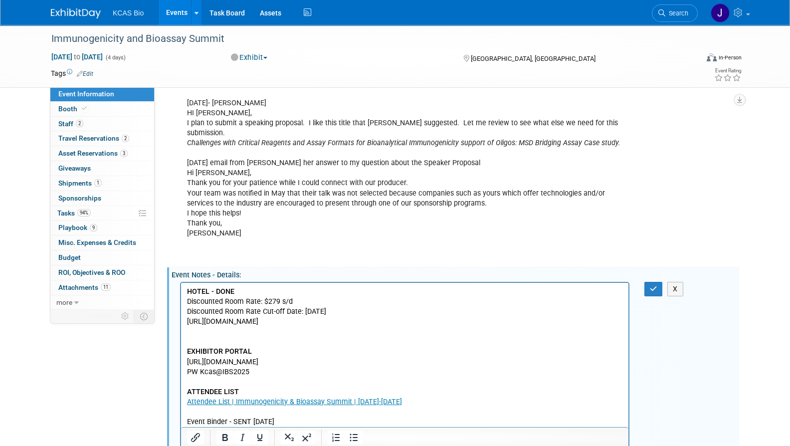
drag, startPoint x: 187, startPoint y: 421, endPoint x: 281, endPoint y: 423, distance: 93.8
click at [281, 423] on p "Event Binder - SENT [DATE]" at bounding box center [405, 421] width 436 height 10
click at [226, 434] on icon "Bold" at bounding box center [224, 437] width 5 height 7
click at [658, 282] on button "button" at bounding box center [653, 289] width 18 height 14
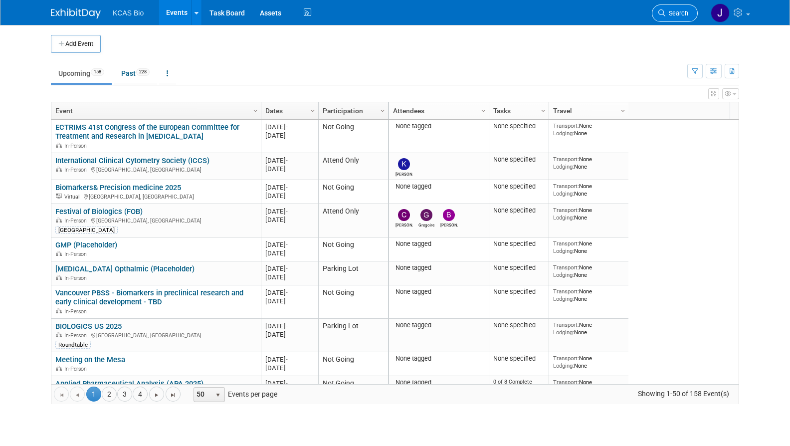
click at [684, 12] on span "Search" at bounding box center [676, 12] width 23 height 7
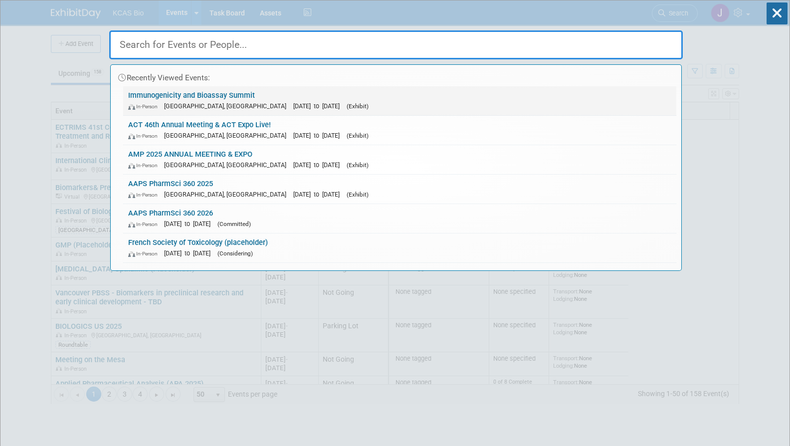
click at [220, 91] on link "Immunogenicity and Bioassay Summit In-Person Alexandria, VA Oct 7, 2025 to Oct …" at bounding box center [399, 100] width 553 height 29
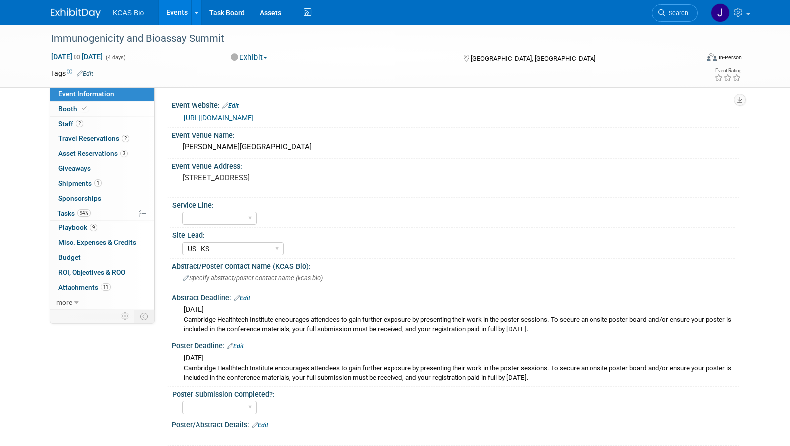
select select "US - KS"
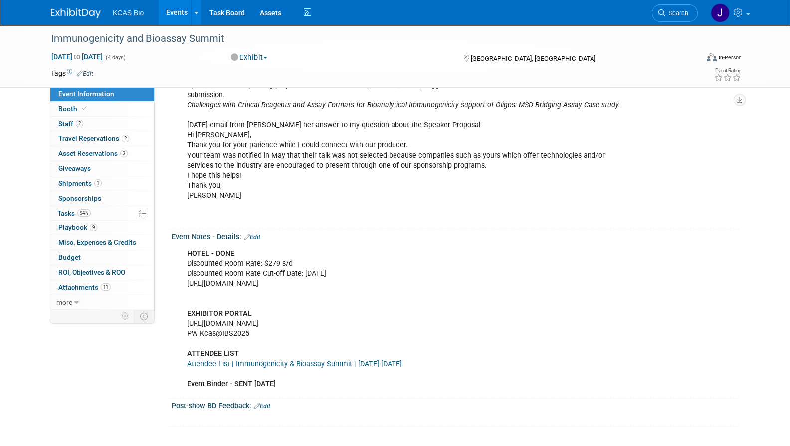
scroll to position [862, 0]
click at [284, 358] on link "Attendee List | Immunogenicity & Bioassay Summit | [DATE]-[DATE]" at bounding box center [294, 362] width 215 height 8
click at [476, 367] on div "HOTEL - DONE Discounted Room Rate: $279 s/d Discounted Room Rate Cut-off Date: …" at bounding box center [404, 318] width 449 height 150
drag, startPoint x: 435, startPoint y: 342, endPoint x: 185, endPoint y: 345, distance: 249.8
click at [185, 345] on div "HOTEL - DONE Discounted Room Rate: $279 s/d Discounted Room Rate Cut-off Date: …" at bounding box center [404, 318] width 449 height 150
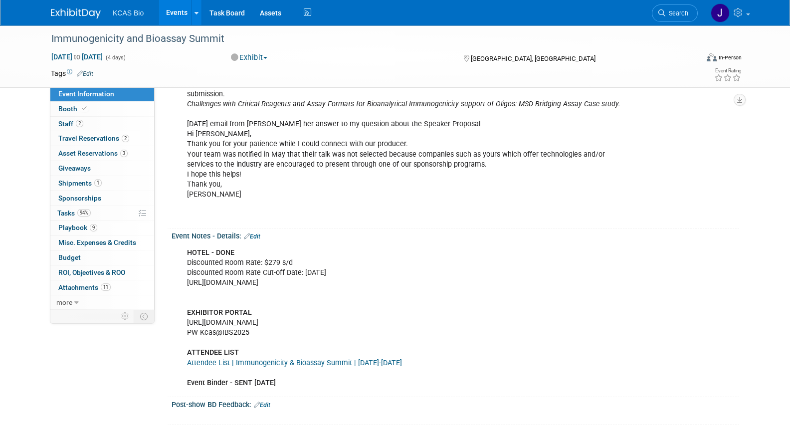
copy link "Attendee List | Immunogenicity & Bioassay Summit | [DATE]-[DATE]"
